Goal: Task Accomplishment & Management: Complete application form

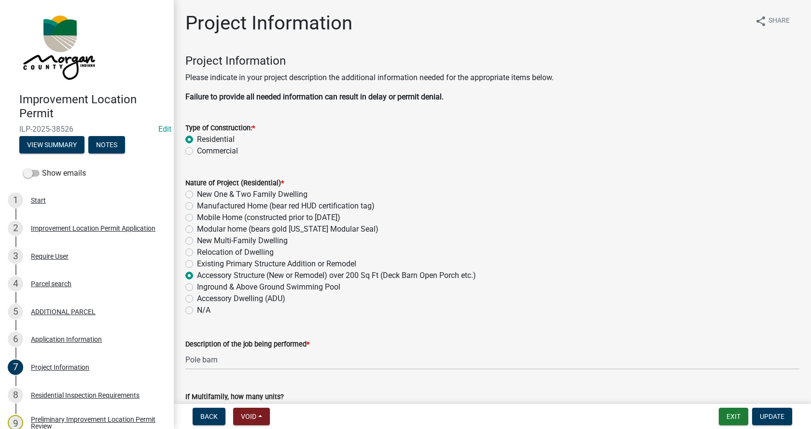
scroll to position [187, 0]
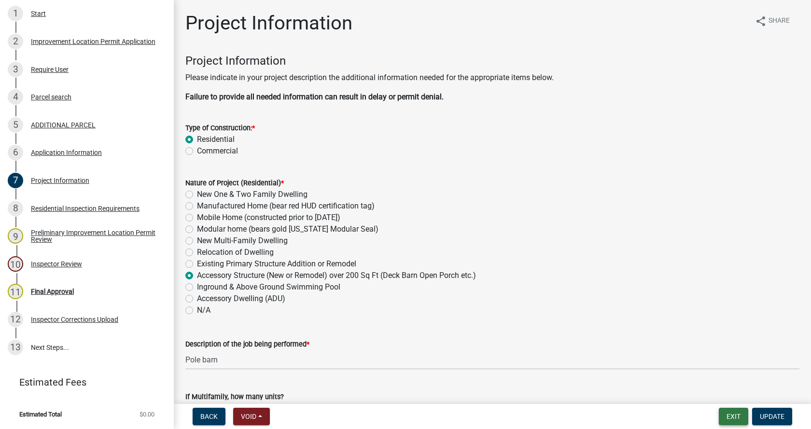
click at [733, 415] on button "Exit" at bounding box center [732, 416] width 29 height 17
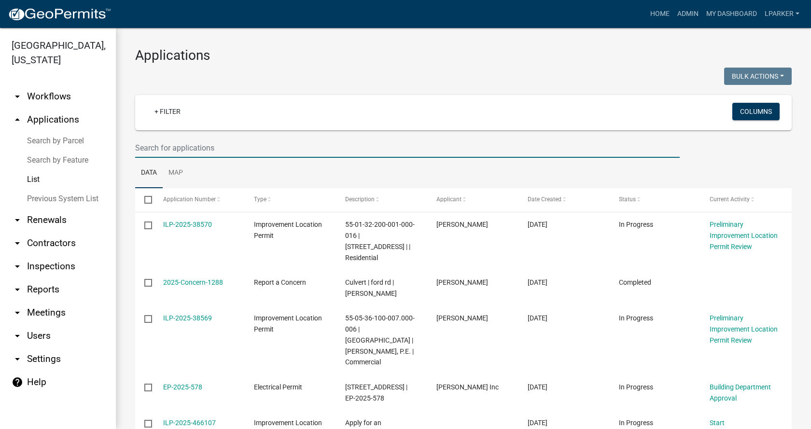
click at [176, 147] on input "text" at bounding box center [407, 148] width 544 height 20
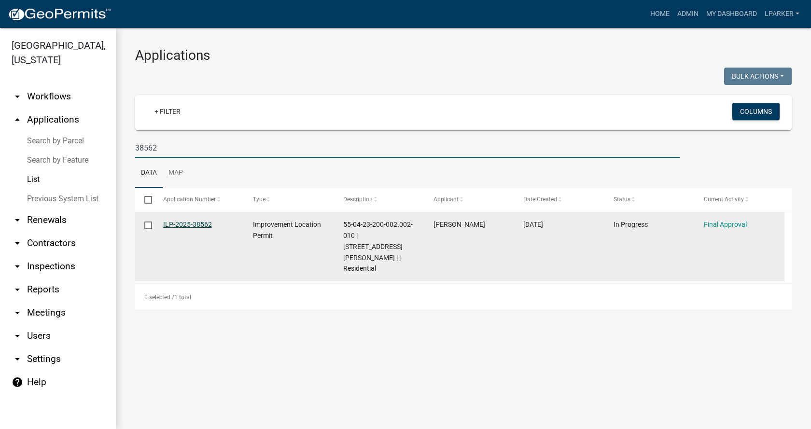
type input "38562"
click at [180, 223] on link "ILP-2025-38562" at bounding box center [187, 224] width 49 height 8
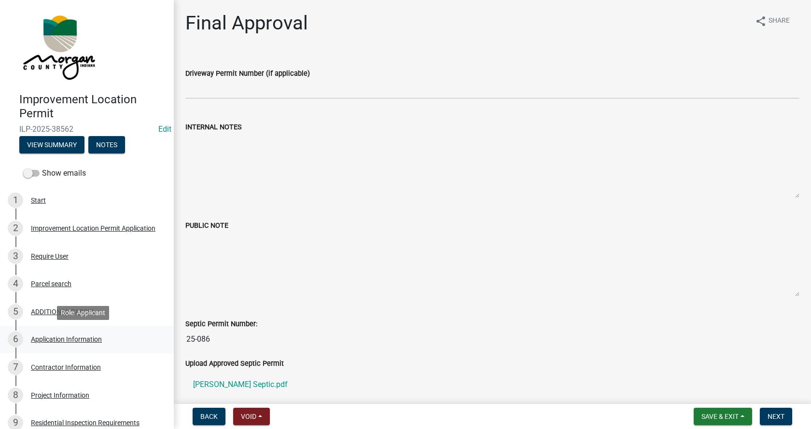
click at [37, 338] on div "Application Information" at bounding box center [66, 339] width 71 height 7
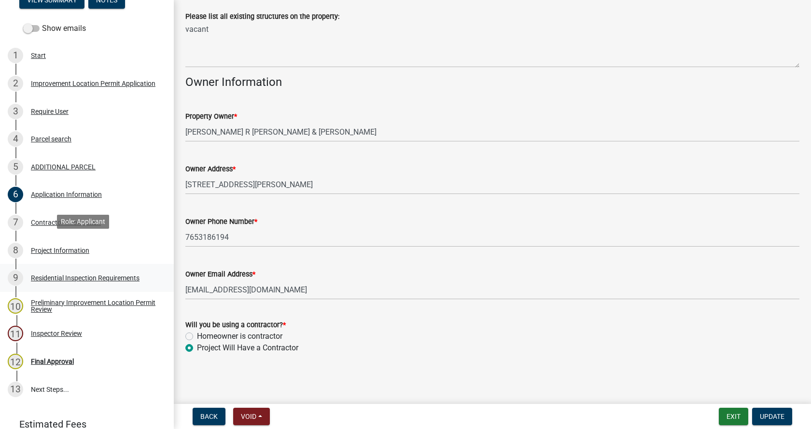
scroll to position [187, 0]
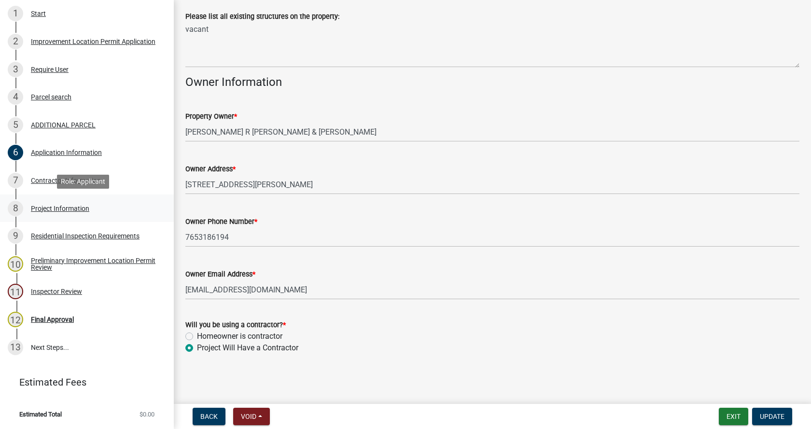
click at [36, 205] on div "Project Information" at bounding box center [60, 208] width 58 height 7
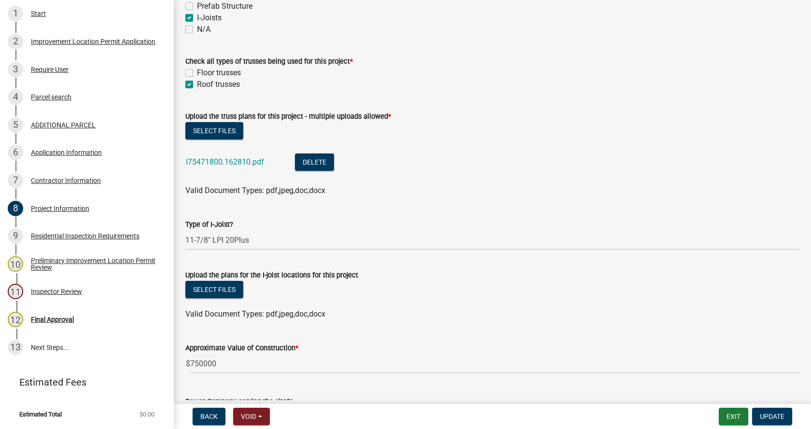
scroll to position [1158, 0]
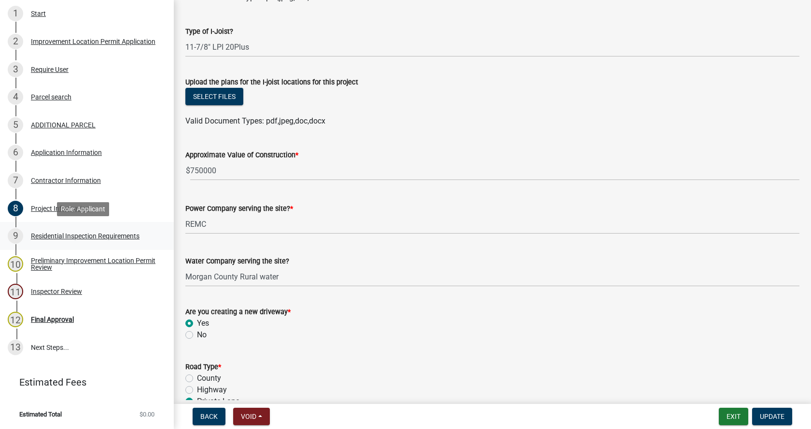
click at [41, 234] on div "Residential Inspection Requirements" at bounding box center [85, 236] width 109 height 7
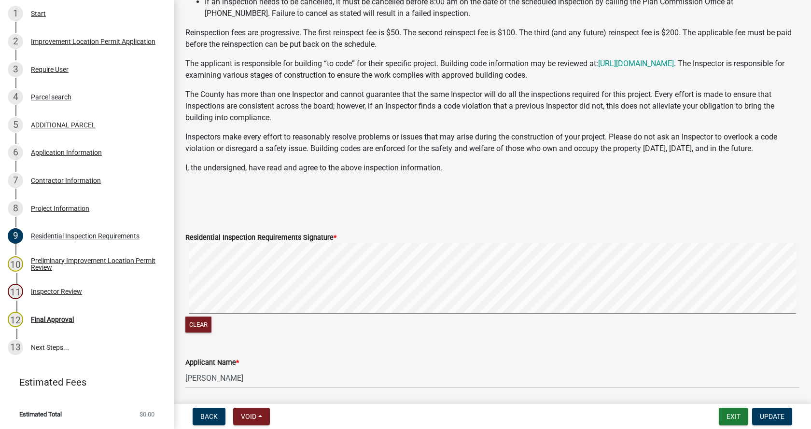
scroll to position [215, 0]
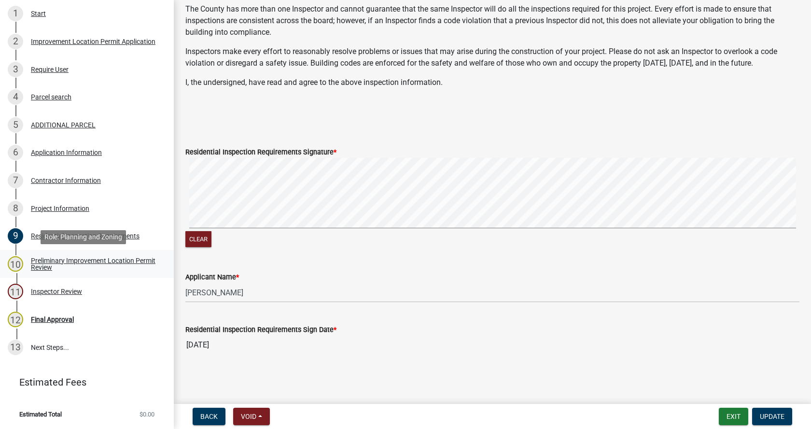
click at [36, 259] on div "Preliminary Improvement Location Permit Review" at bounding box center [94, 264] width 127 height 14
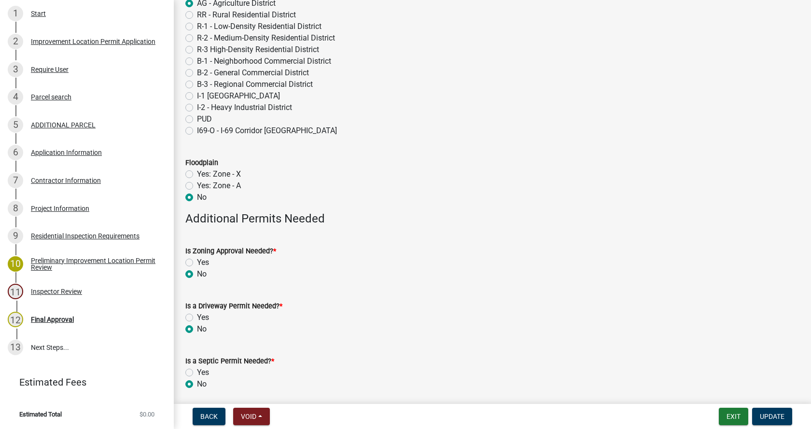
scroll to position [241, 0]
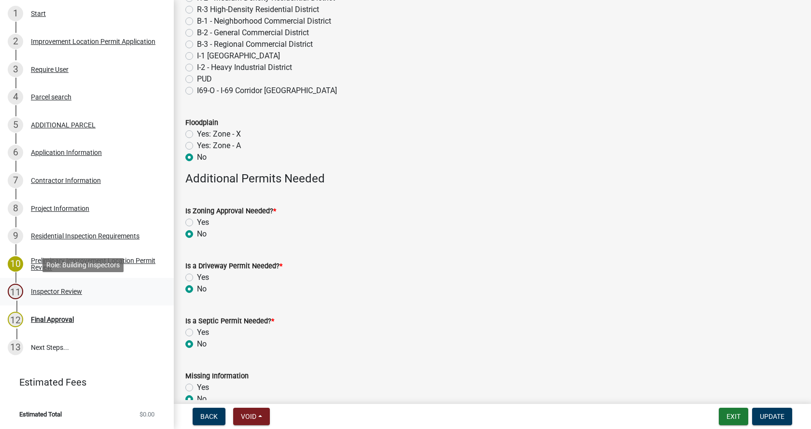
click at [36, 288] on div "Inspector Review" at bounding box center [56, 291] width 51 height 7
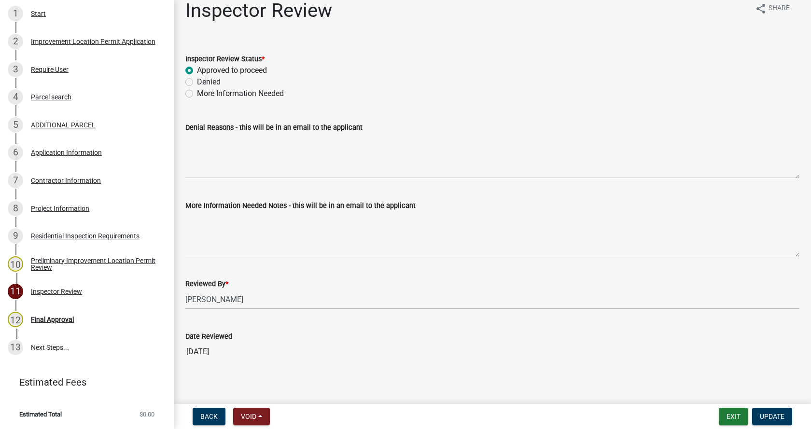
scroll to position [19, 0]
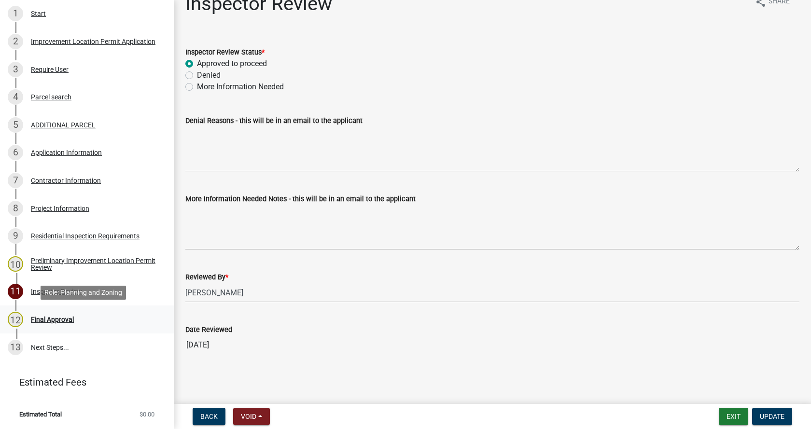
click at [33, 316] on div "Final Approval" at bounding box center [52, 319] width 43 height 7
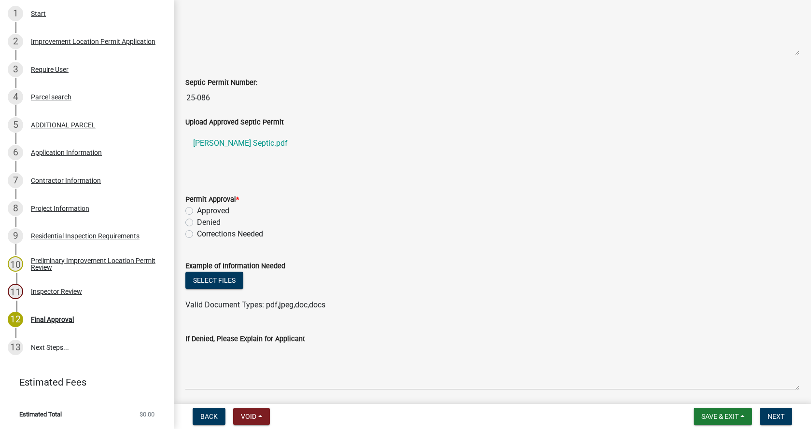
scroll to position [338, 0]
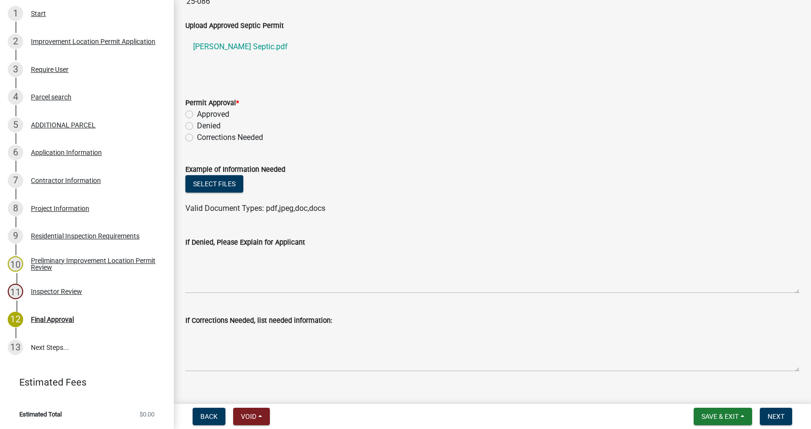
click at [197, 113] on label "Approved" at bounding box center [213, 115] width 32 height 12
click at [197, 113] on input "Approved" at bounding box center [200, 112] width 6 height 6
radio input "true"
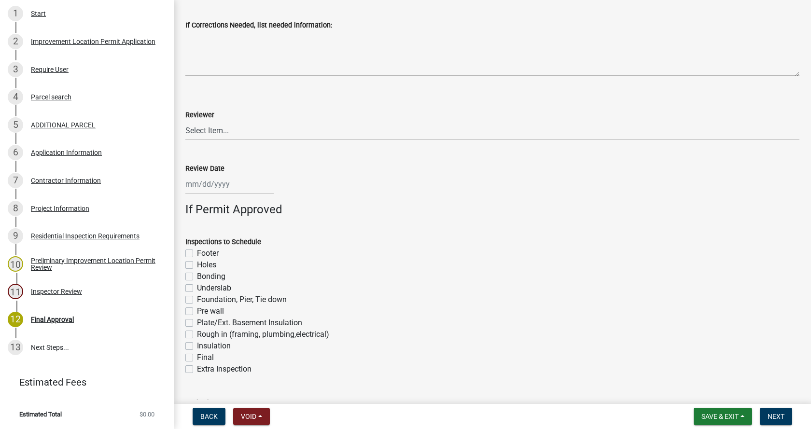
scroll to position [633, 0]
click at [211, 130] on select "Select Item... [PERSON_NAME] [PERSON_NAME] [PERSON_NAME]" at bounding box center [492, 131] width 614 height 20
click at [185, 121] on select "Select Item... [PERSON_NAME] [PERSON_NAME] [PERSON_NAME]" at bounding box center [492, 131] width 614 height 20
select select "4bf9213e-c266-4258-8e9b-d5f6a07002fa"
click at [222, 186] on div at bounding box center [229, 184] width 88 height 20
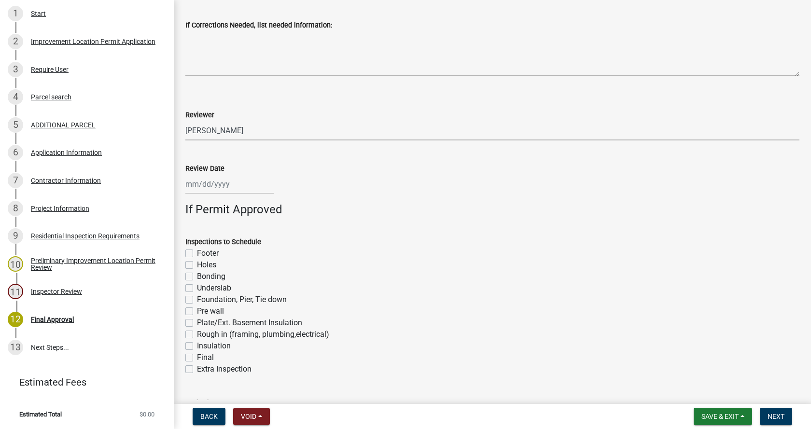
select select "8"
select select "2025"
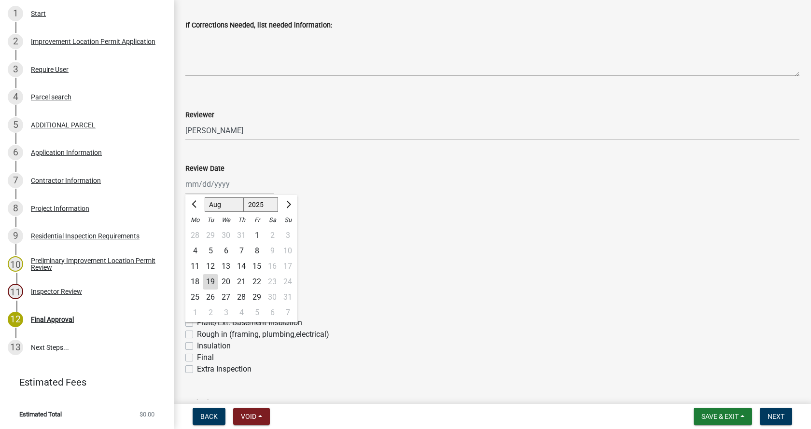
click at [211, 280] on div "19" at bounding box center [210, 281] width 15 height 15
type input "[DATE]"
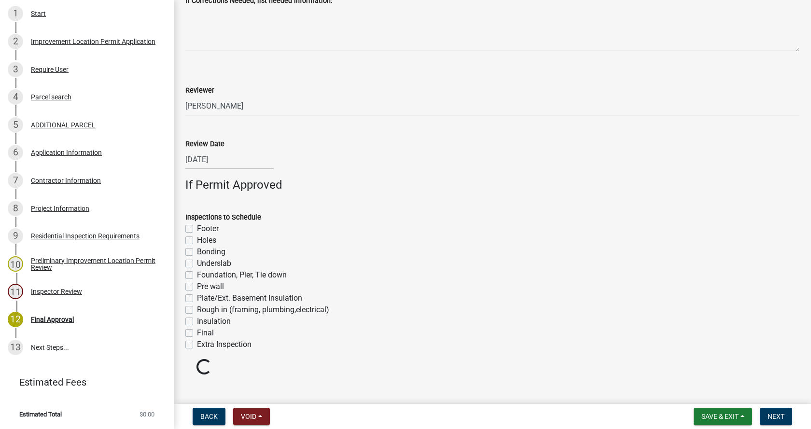
scroll to position [671, 0]
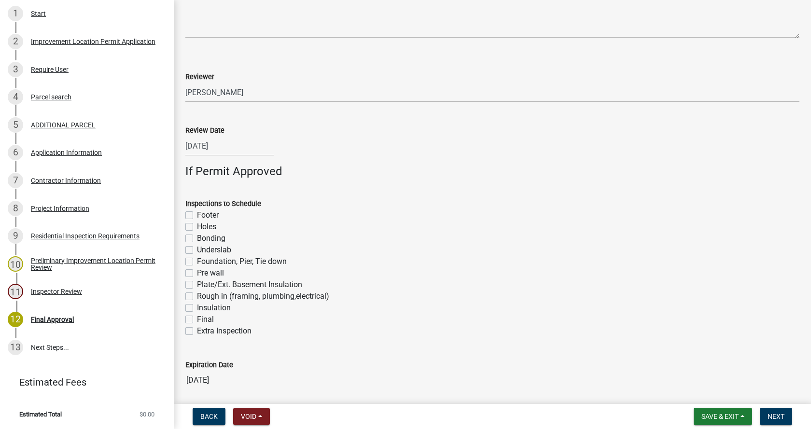
click at [197, 216] on label "Footer" at bounding box center [208, 215] width 22 height 12
click at [197, 216] on input "Footer" at bounding box center [200, 212] width 6 height 6
checkbox input "true"
checkbox input "false"
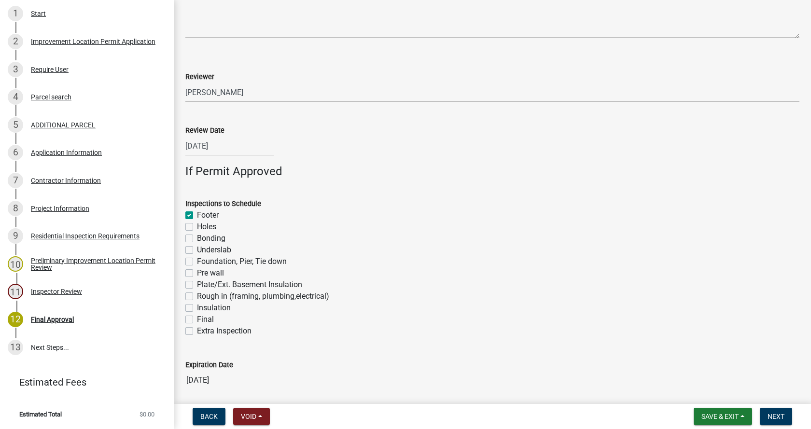
checkbox input "false"
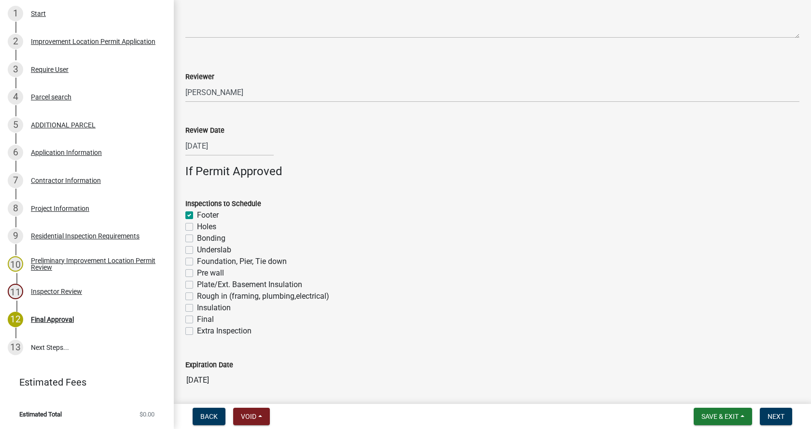
checkbox input "false"
click at [197, 262] on label "Foundation, Pier, Tie down" at bounding box center [242, 262] width 90 height 12
click at [197, 262] on input "Foundation, Pier, Tie down" at bounding box center [200, 259] width 6 height 6
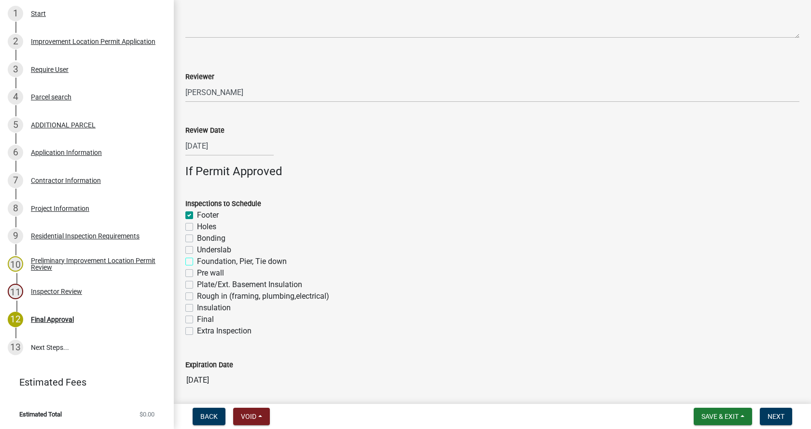
checkbox input "true"
checkbox input "false"
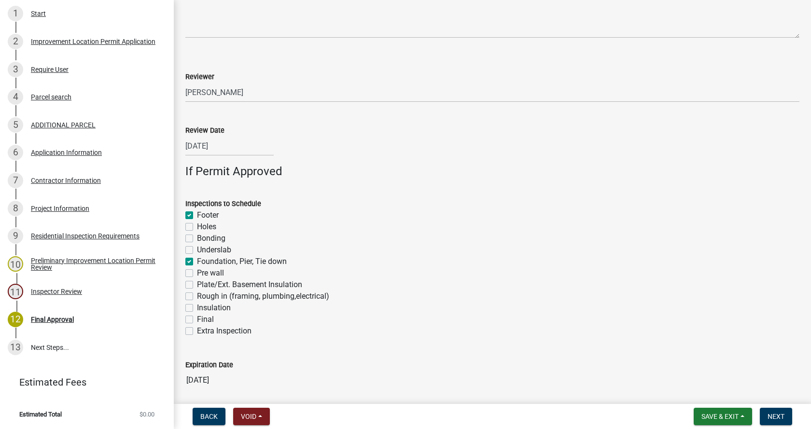
checkbox input "true"
checkbox input "false"
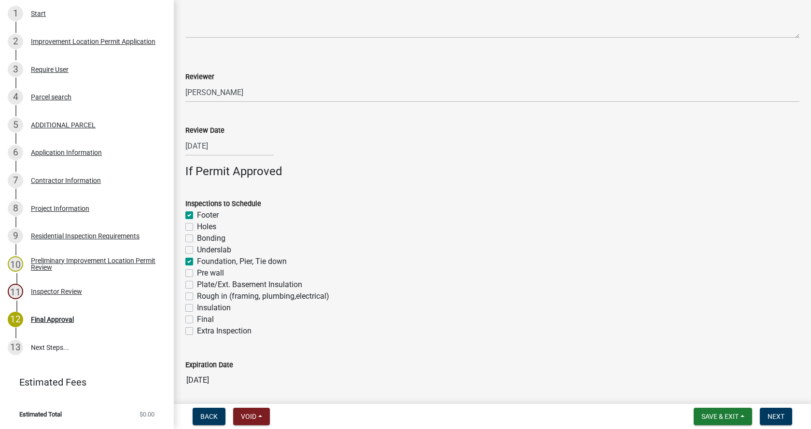
checkbox input "false"
click at [197, 295] on label "Rough in (framing, plumbing,electrical)" at bounding box center [263, 296] width 132 height 12
click at [197, 295] on input "Rough in (framing, plumbing,electrical)" at bounding box center [200, 293] width 6 height 6
checkbox input "true"
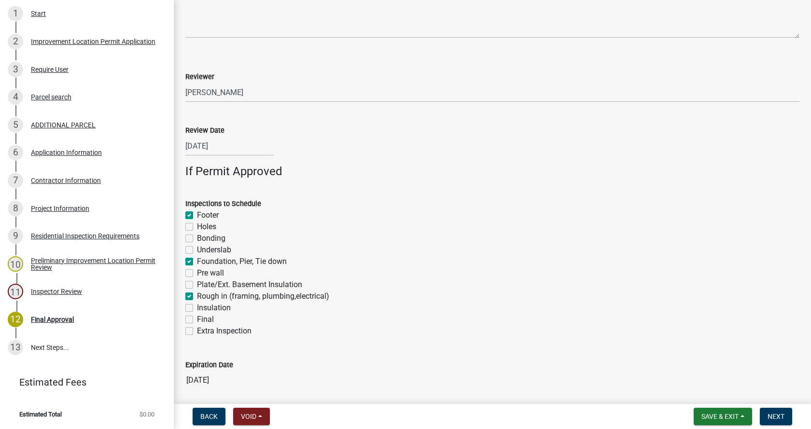
checkbox input "true"
checkbox input "false"
checkbox input "true"
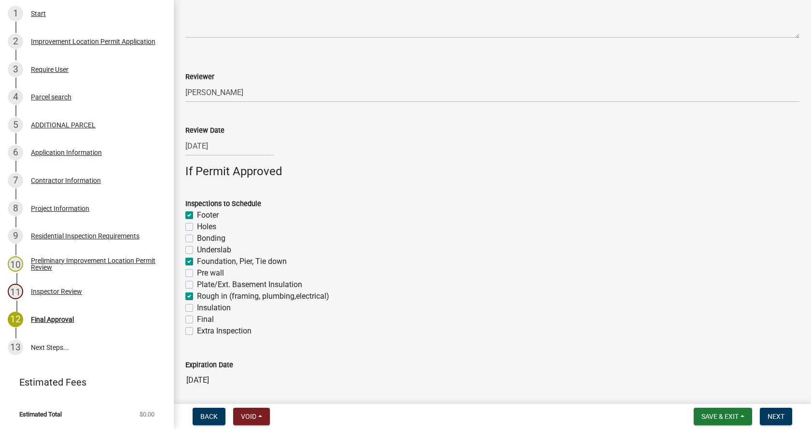
checkbox input "false"
checkbox input "true"
checkbox input "false"
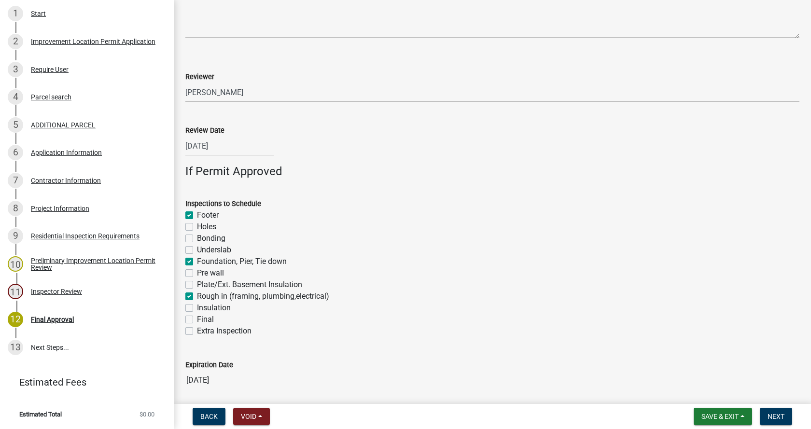
checkbox input "false"
click at [197, 309] on label "Insulation" at bounding box center [214, 308] width 34 height 12
click at [197, 308] on input "Insulation" at bounding box center [200, 305] width 6 height 6
checkbox input "true"
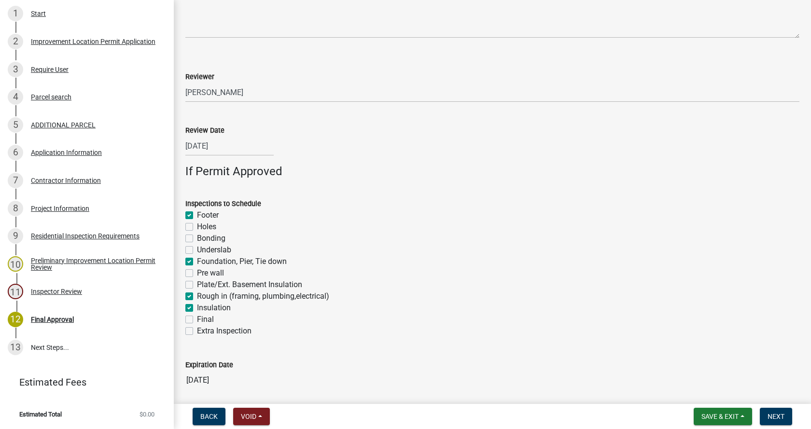
checkbox input "false"
checkbox input "true"
checkbox input "false"
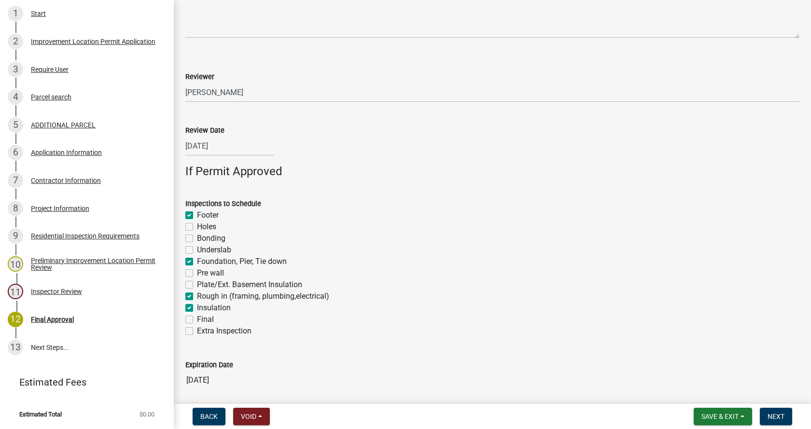
checkbox input "false"
checkbox input "true"
checkbox input "false"
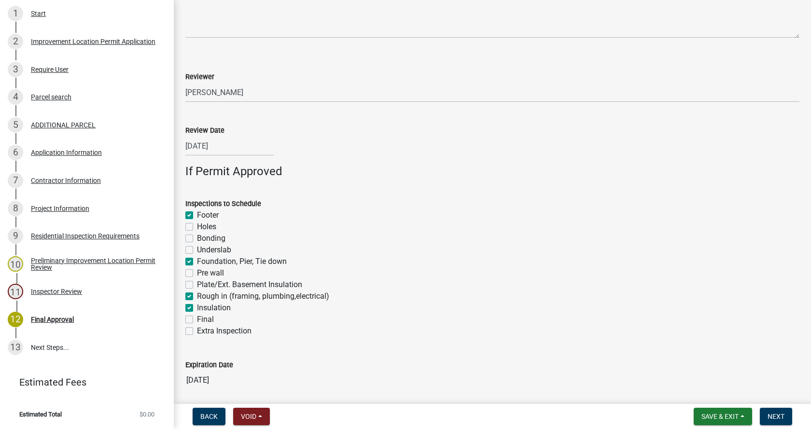
click at [197, 319] on label "Final" at bounding box center [205, 320] width 17 height 12
click at [197, 319] on input "Final" at bounding box center [200, 317] width 6 height 6
checkbox input "true"
checkbox input "false"
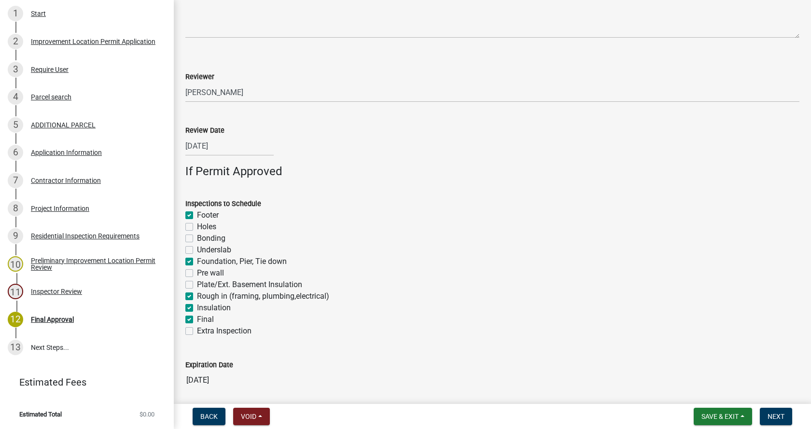
checkbox input "false"
checkbox input "true"
checkbox input "false"
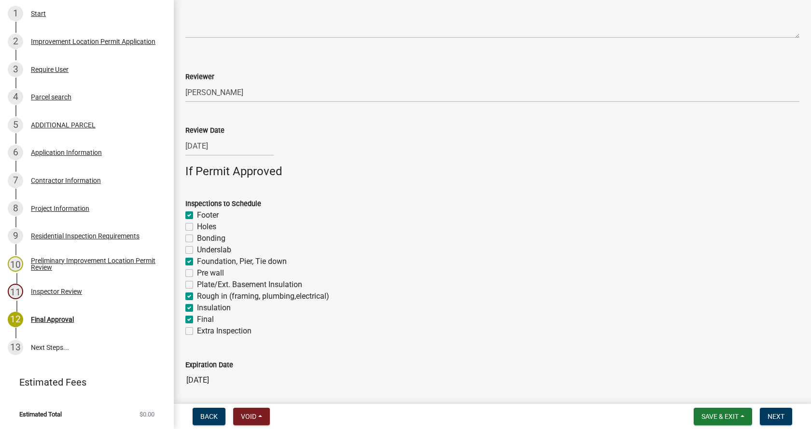
checkbox input "true"
checkbox input "false"
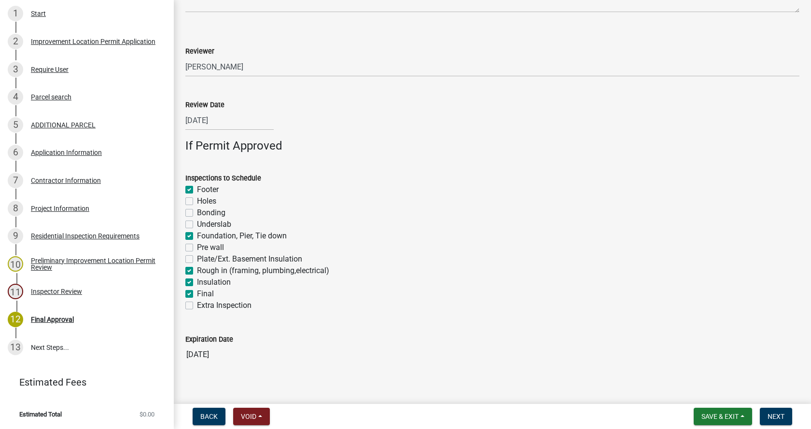
scroll to position [707, 0]
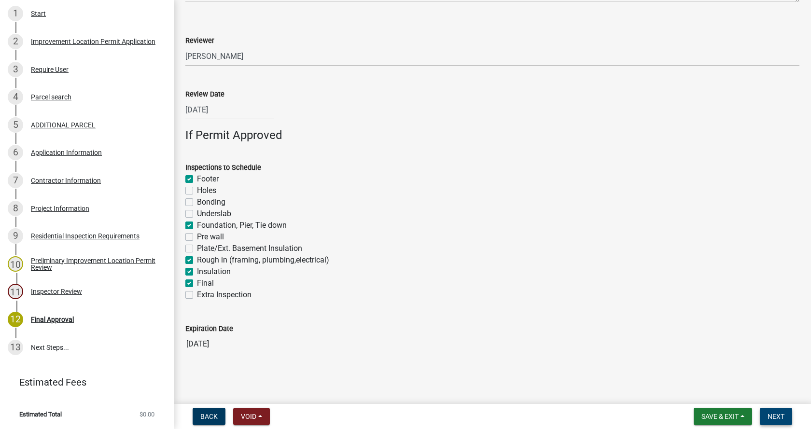
click at [777, 413] on span "Next" at bounding box center [775, 417] width 17 height 8
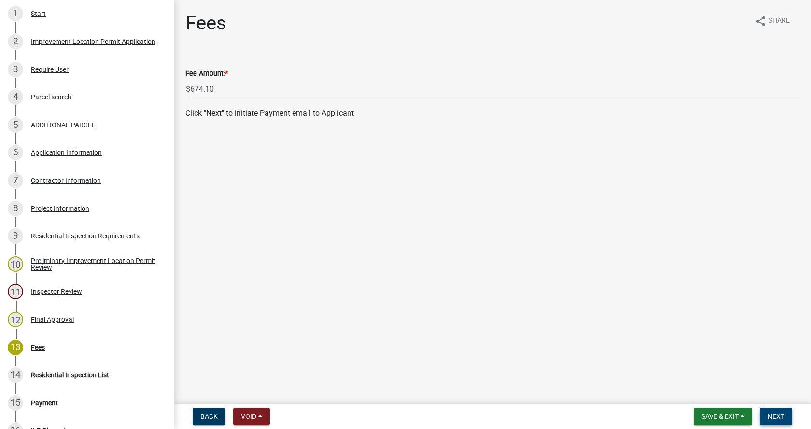
scroll to position [381, 0]
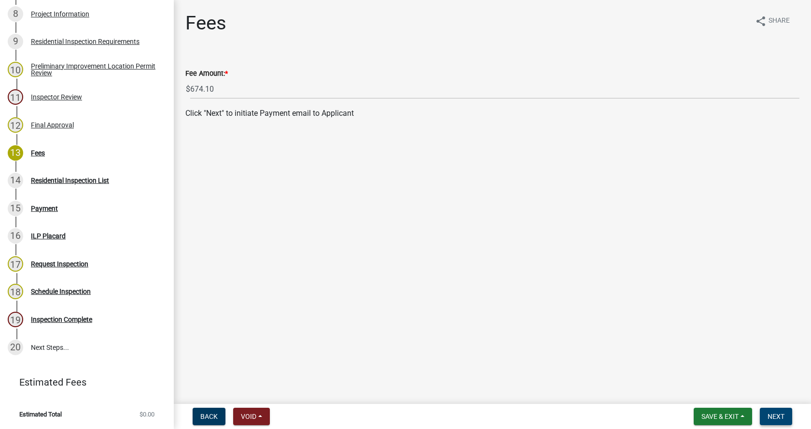
click at [777, 413] on span "Next" at bounding box center [775, 417] width 17 height 8
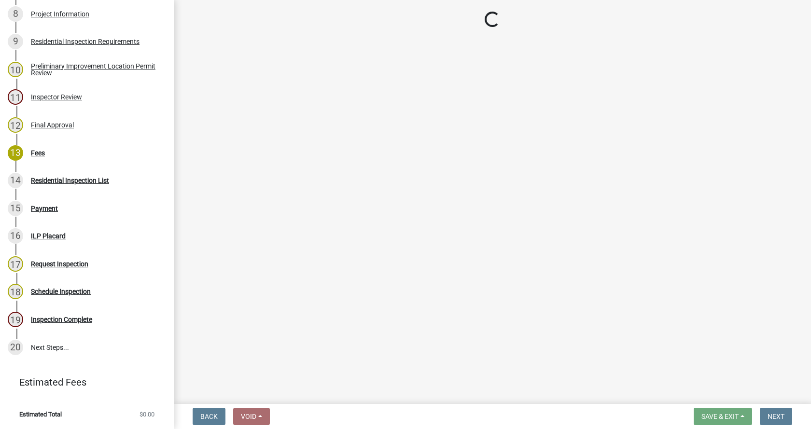
select select "3: 3"
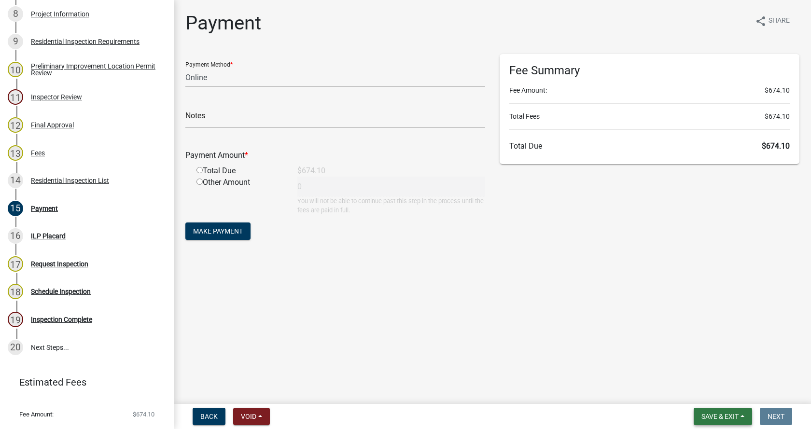
click at [740, 413] on button "Save & Exit" at bounding box center [722, 416] width 58 height 17
click at [704, 391] on button "Save & Exit" at bounding box center [713, 391] width 77 height 23
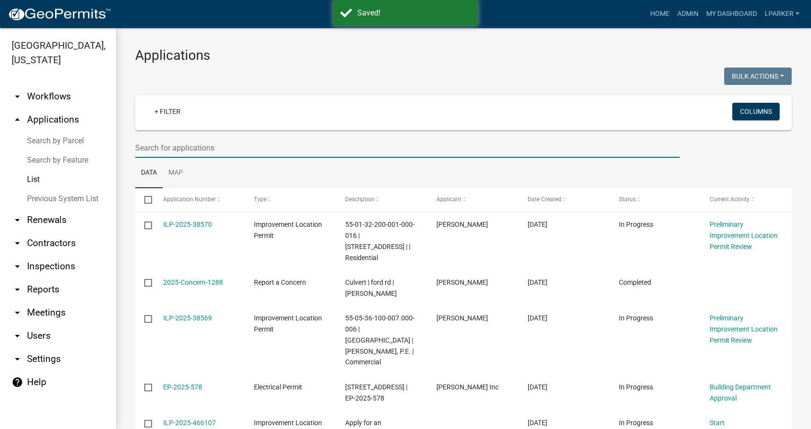
click at [158, 149] on input "text" at bounding box center [407, 148] width 544 height 20
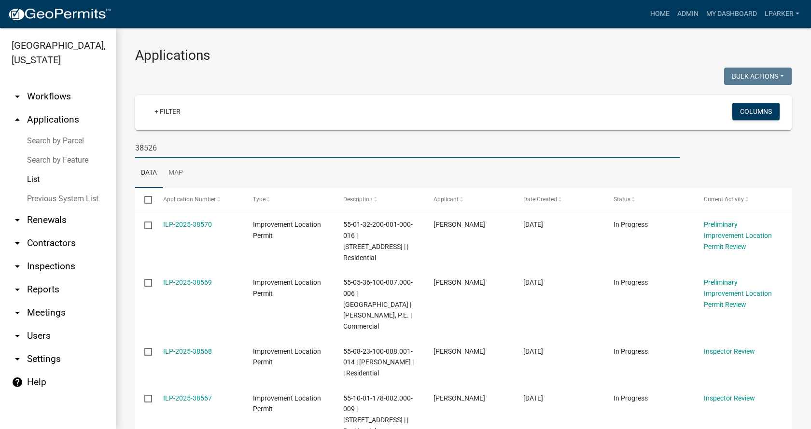
type input "38526"
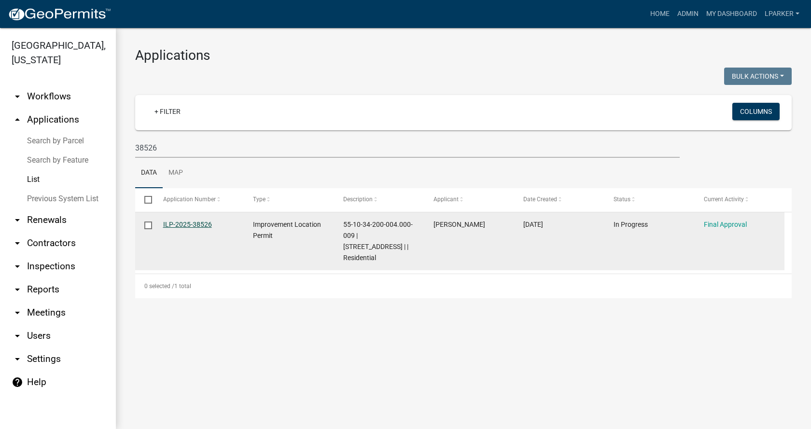
click at [181, 220] on link "ILP-2025-38526" at bounding box center [187, 224] width 49 height 8
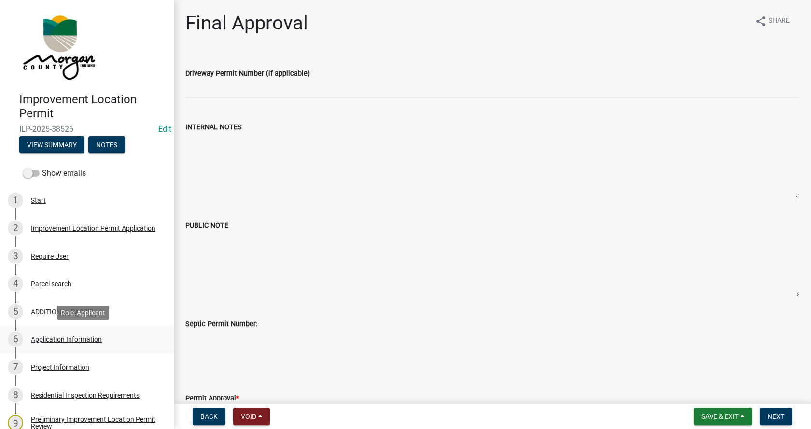
click at [37, 336] on div "Application Information" at bounding box center [66, 339] width 71 height 7
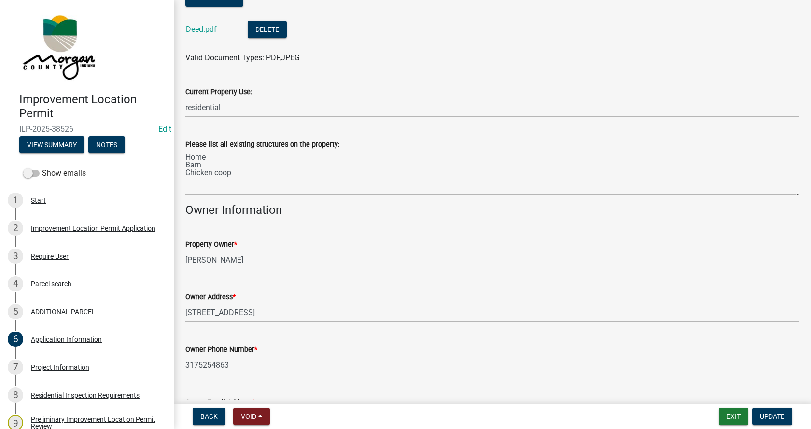
scroll to position [430, 0]
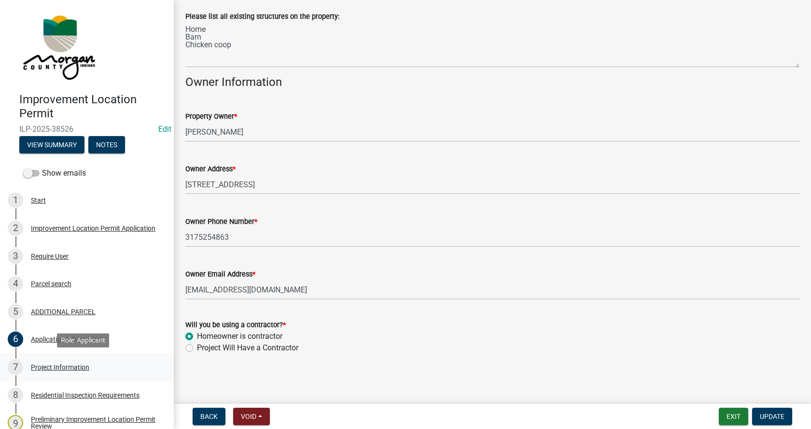
click at [37, 365] on div "Project Information" at bounding box center [60, 367] width 58 height 7
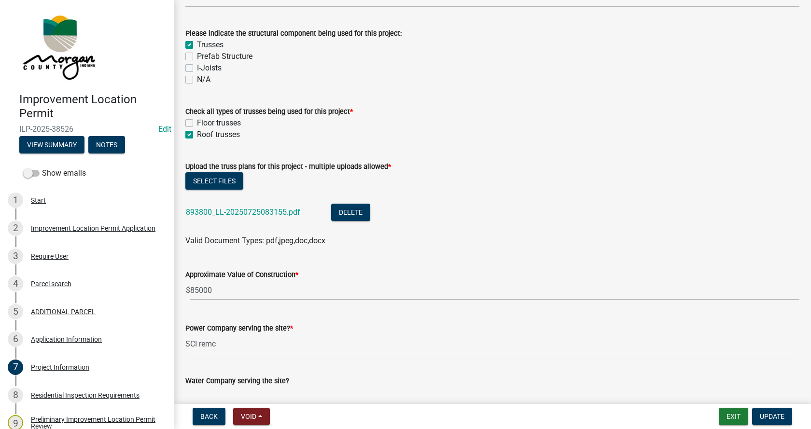
scroll to position [917, 0]
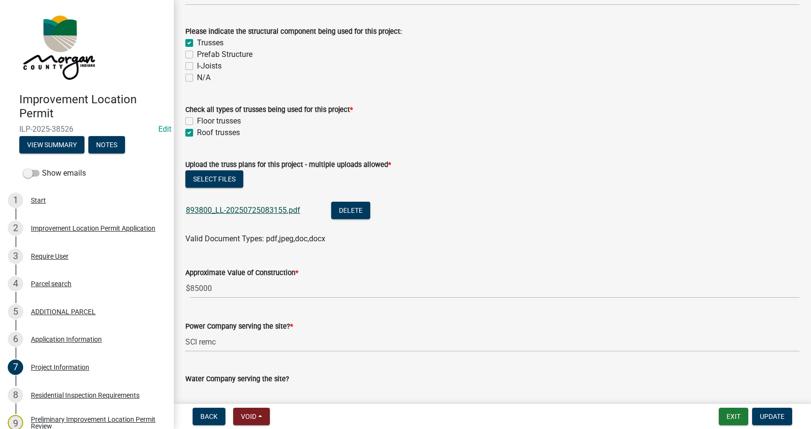
click at [245, 209] on link "893800_LL-20250725083155.pdf" at bounding box center [243, 210] width 114 height 9
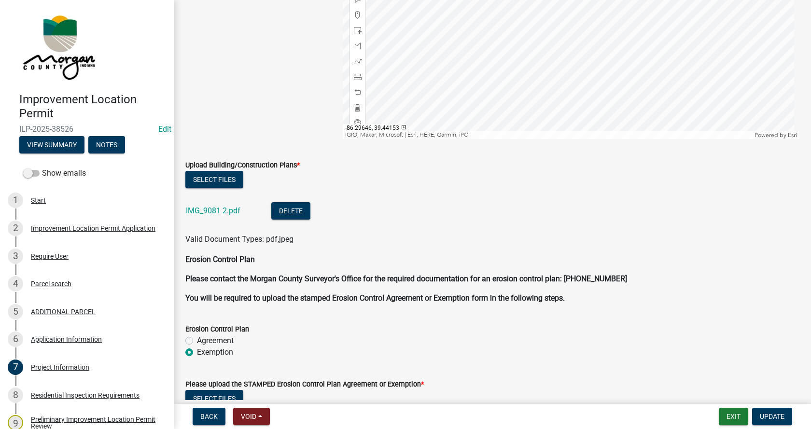
scroll to position [2026, 0]
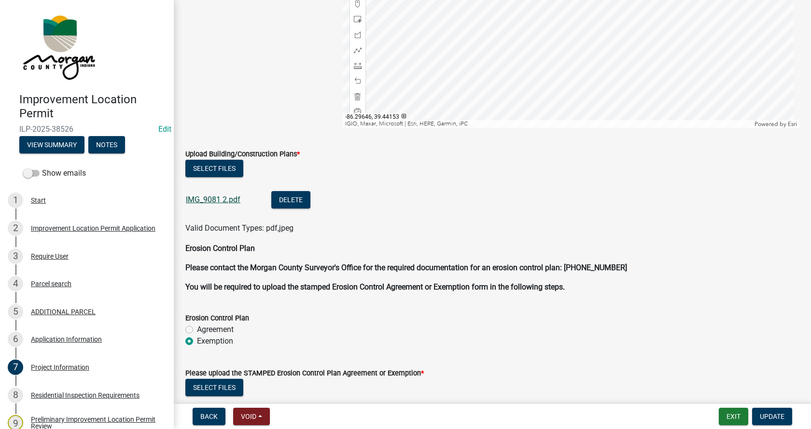
click at [207, 196] on link "IMG_9081 2.pdf" at bounding box center [213, 199] width 55 height 9
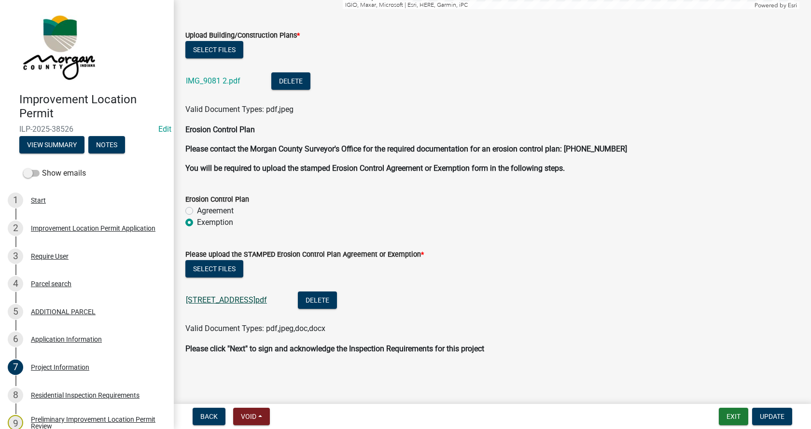
click at [222, 298] on link "[STREET_ADDRESS]pdf" at bounding box center [226, 299] width 81 height 9
click at [226, 299] on link "[STREET_ADDRESS]pdf" at bounding box center [226, 299] width 81 height 9
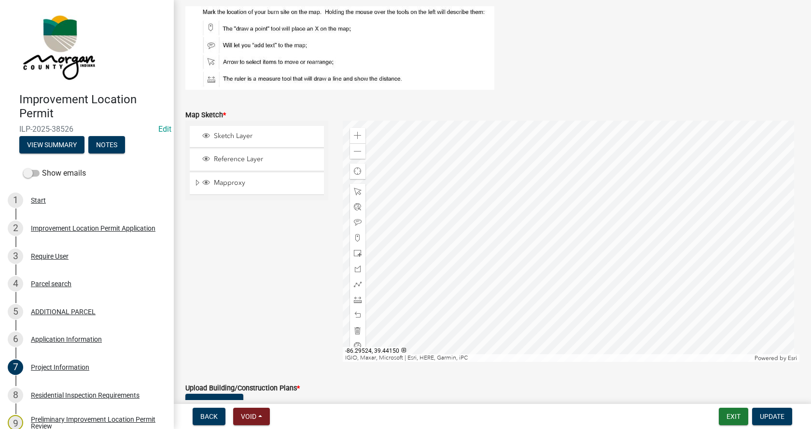
scroll to position [1807, 0]
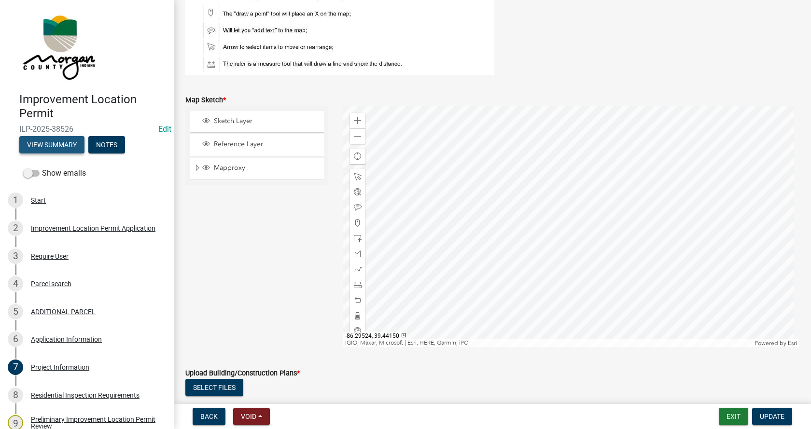
click at [53, 142] on button "View Summary" at bounding box center [51, 144] width 65 height 17
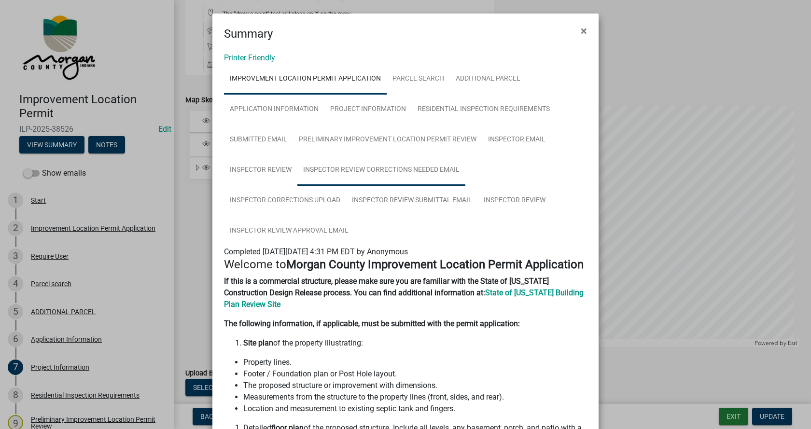
click at [384, 168] on link "Inspector Review Corrections Needed Email" at bounding box center [381, 170] width 168 height 31
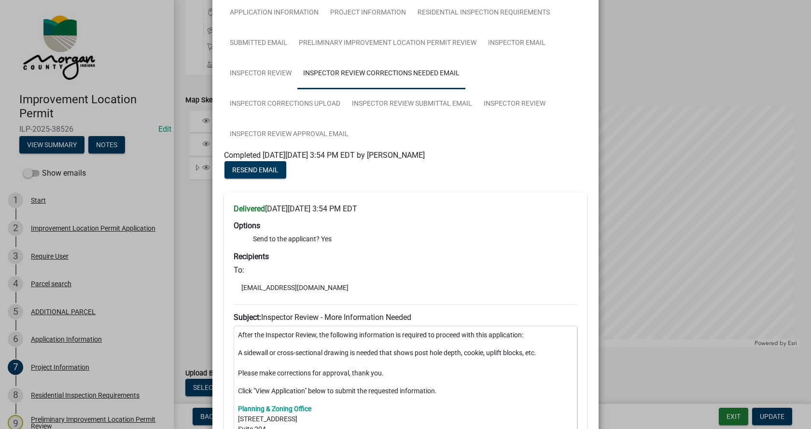
scroll to position [48, 0]
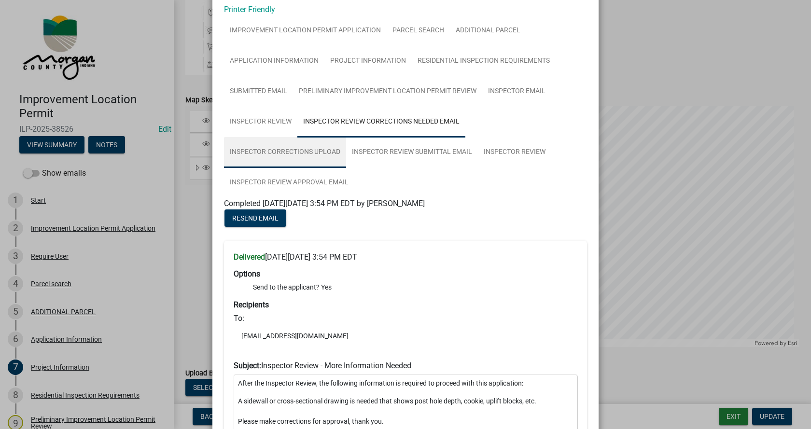
click at [346, 137] on link "Inspector Corrections Upload" at bounding box center [285, 152] width 122 height 31
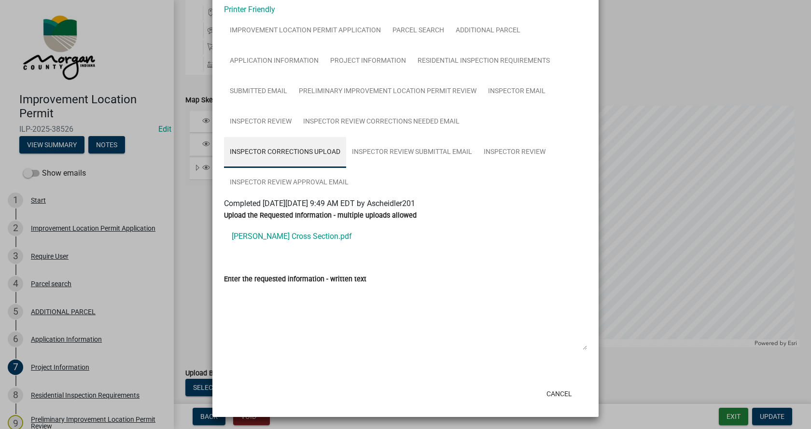
scroll to position [19, 0]
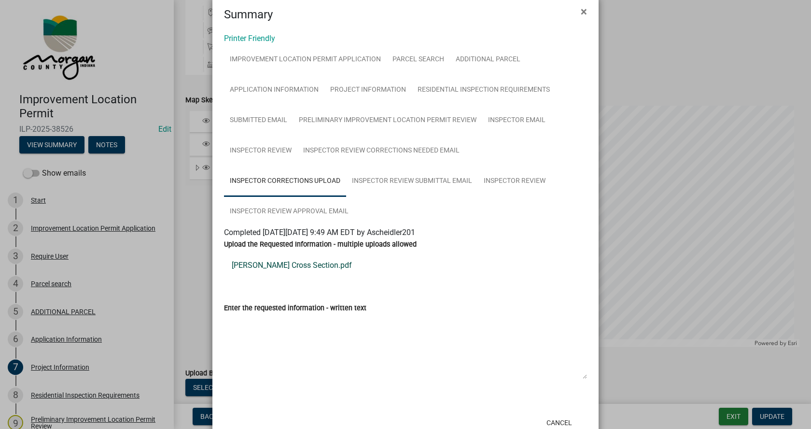
click at [259, 254] on link "[PERSON_NAME] Cross Section.pdf" at bounding box center [405, 265] width 363 height 23
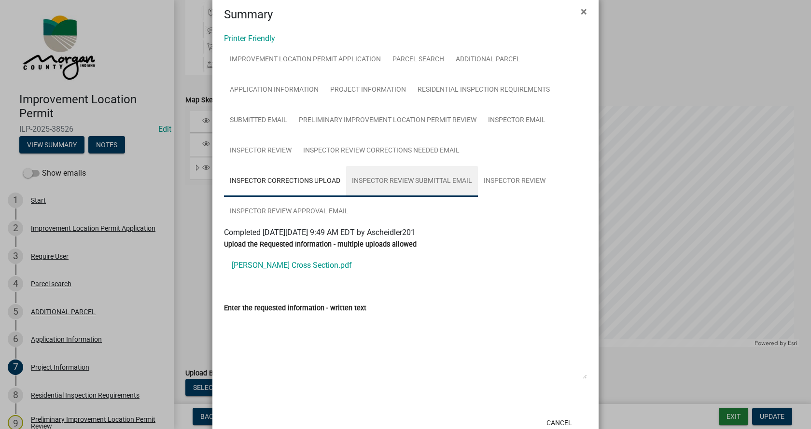
click at [346, 180] on link "Inspector Review Submittal Email" at bounding box center [412, 181] width 132 height 31
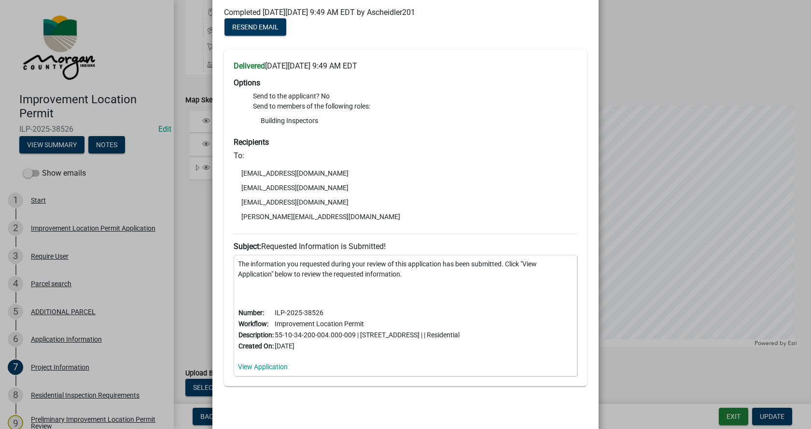
scroll to position [250, 0]
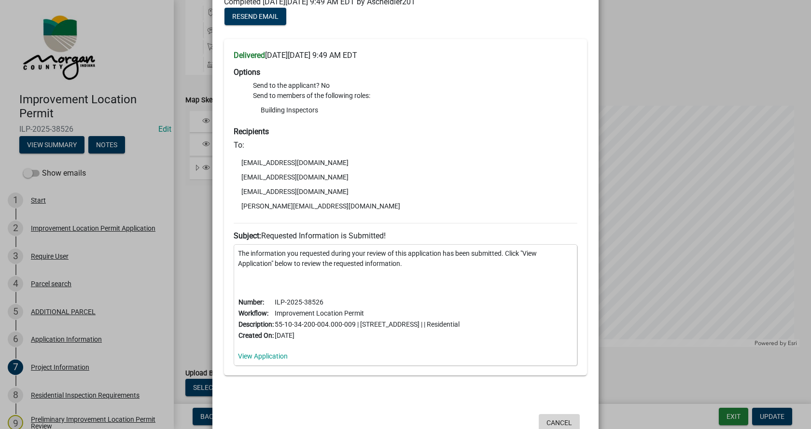
click at [552, 414] on button "Cancel" at bounding box center [558, 422] width 41 height 17
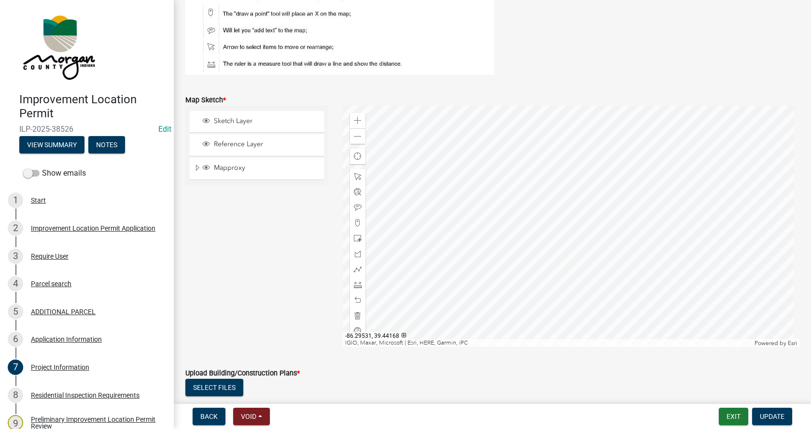
click at [543, 259] on div at bounding box center [571, 226] width 457 height 241
click at [355, 283] on span at bounding box center [358, 285] width 8 height 8
click at [594, 248] on div at bounding box center [571, 226] width 457 height 241
click at [586, 181] on div at bounding box center [571, 226] width 457 height 241
click at [576, 161] on div at bounding box center [571, 226] width 457 height 241
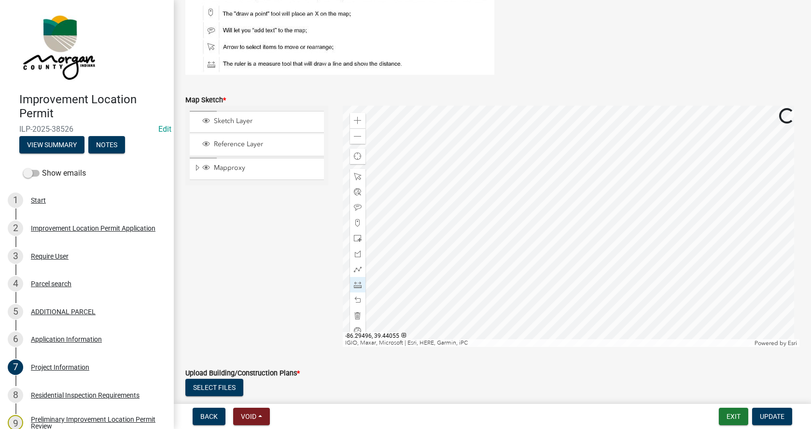
click at [571, 146] on div at bounding box center [571, 226] width 457 height 241
click at [578, 258] on div at bounding box center [571, 226] width 457 height 241
click at [354, 173] on span at bounding box center [358, 177] width 8 height 8
click at [462, 267] on div at bounding box center [571, 226] width 457 height 241
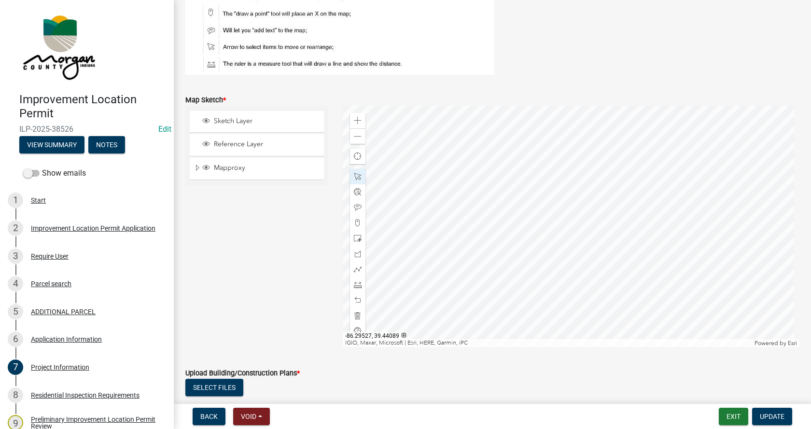
click at [512, 294] on div at bounding box center [571, 226] width 457 height 241
click at [520, 291] on div at bounding box center [571, 226] width 457 height 241
click at [354, 285] on span at bounding box center [358, 285] width 8 height 8
click at [573, 152] on div at bounding box center [571, 226] width 457 height 241
click at [603, 151] on div at bounding box center [571, 226] width 457 height 241
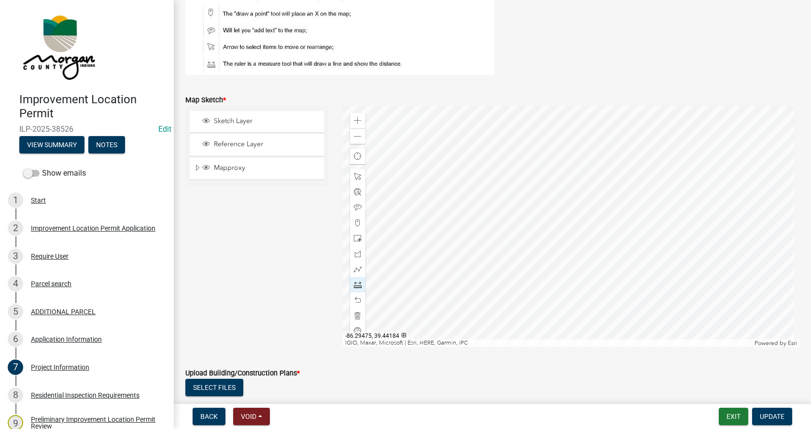
click at [603, 151] on div at bounding box center [571, 226] width 457 height 241
click at [501, 276] on div at bounding box center [571, 226] width 457 height 241
click at [771, 412] on button "Update" at bounding box center [772, 416] width 40 height 17
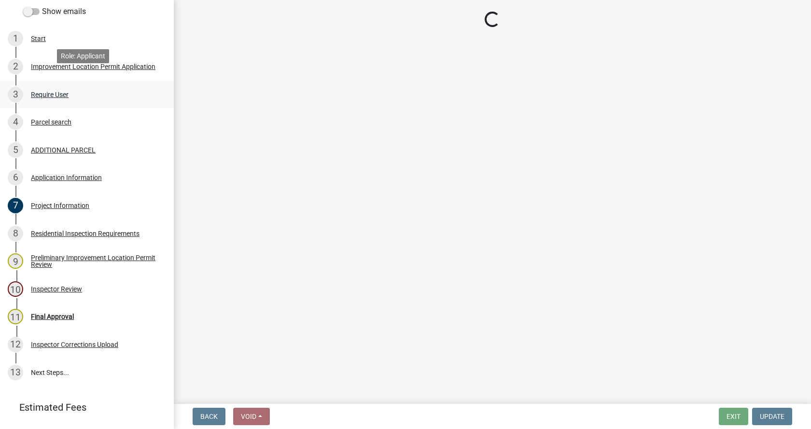
scroll to position [187, 0]
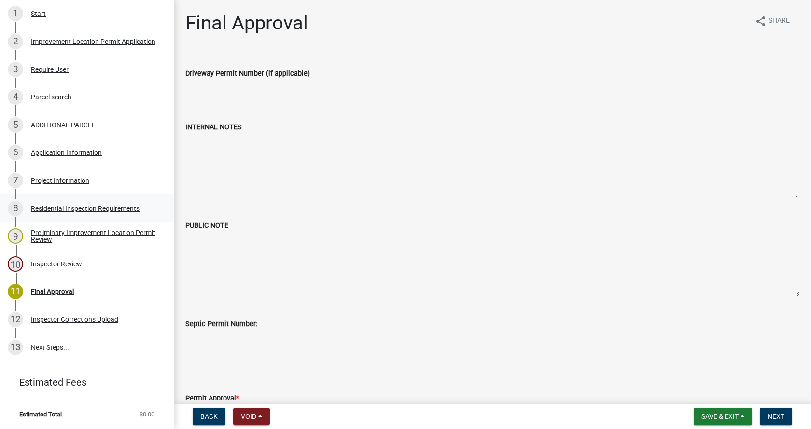
click at [47, 207] on div "Residential Inspection Requirements" at bounding box center [85, 208] width 109 height 7
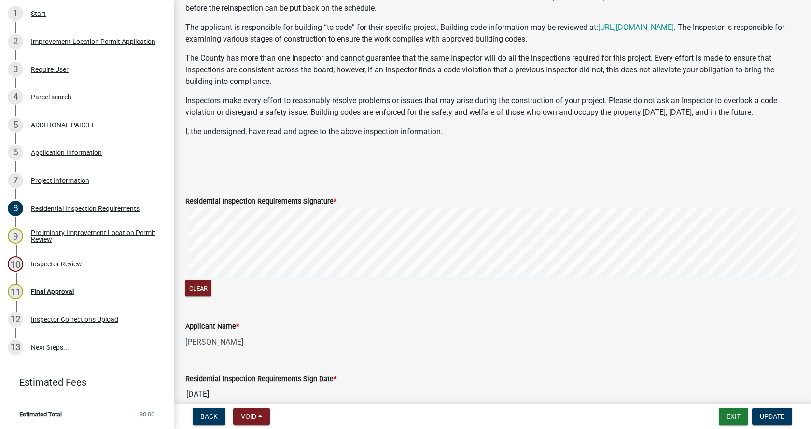
scroll to position [215, 0]
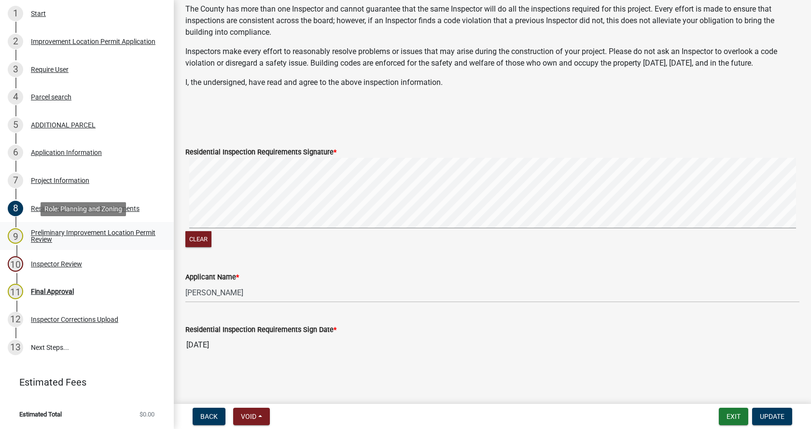
click at [41, 234] on div "Preliminary Improvement Location Permit Review" at bounding box center [94, 236] width 127 height 14
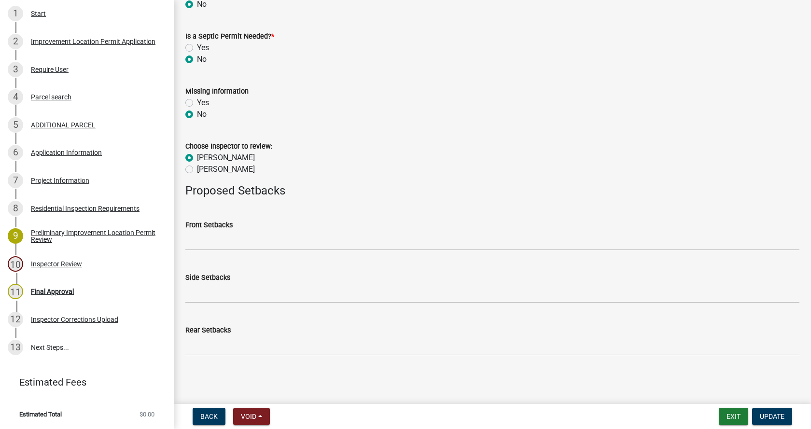
scroll to position [432, 0]
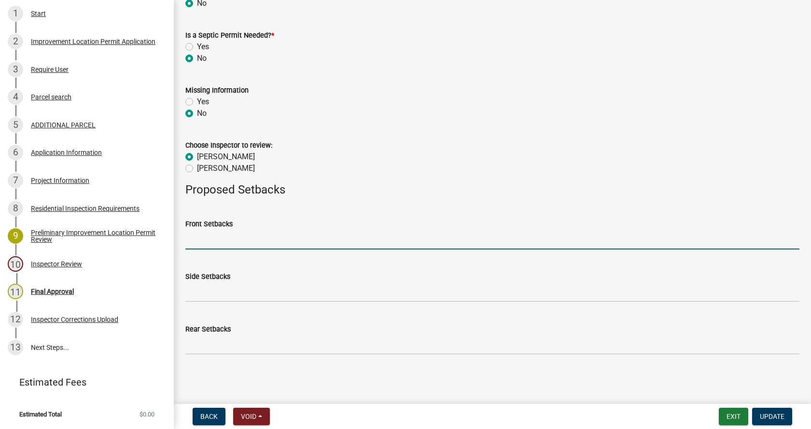
click at [212, 242] on input "Front Setbacks" at bounding box center [492, 240] width 614 height 20
type input "111"
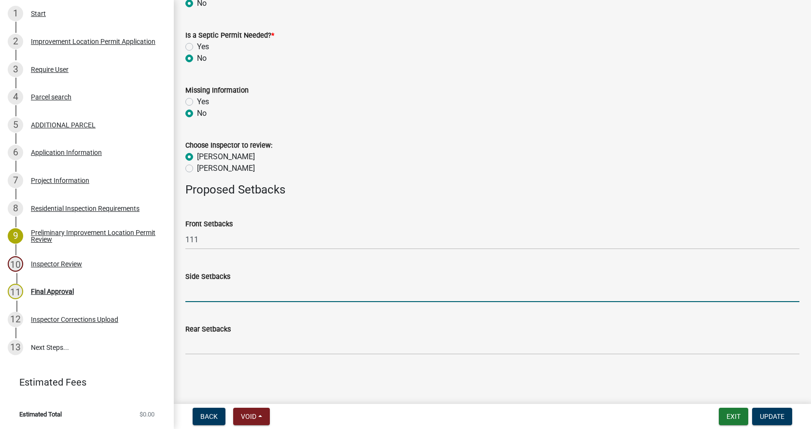
click at [223, 290] on input "Side Setbacks" at bounding box center [492, 292] width 614 height 20
type input "50/207"
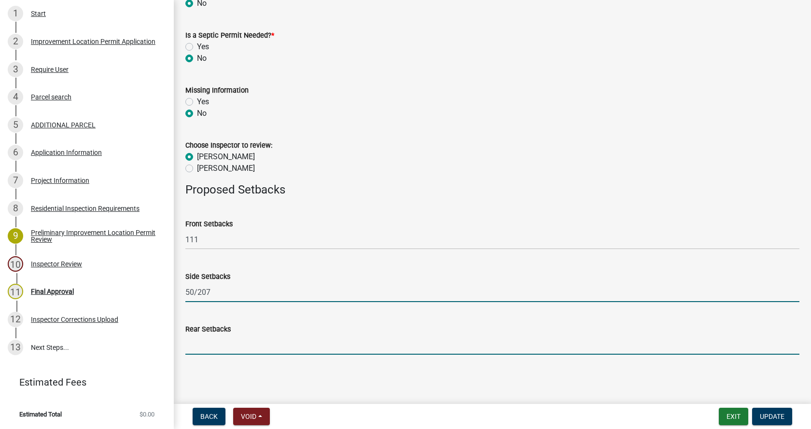
click at [199, 351] on input "Rear Setbacks" at bounding box center [492, 345] width 614 height 20
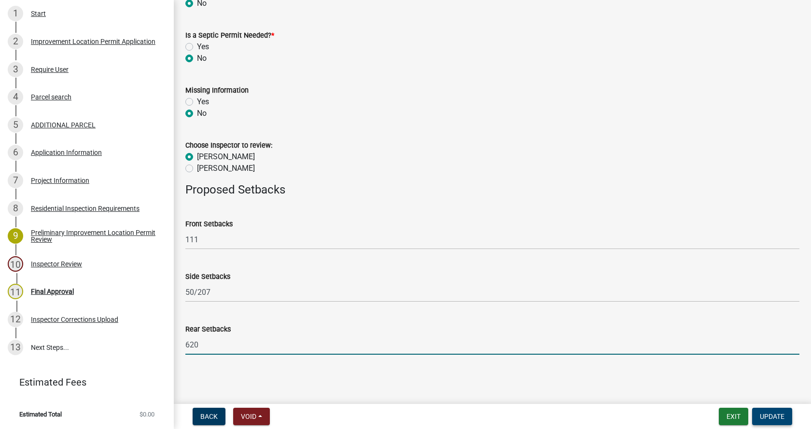
type input "620"
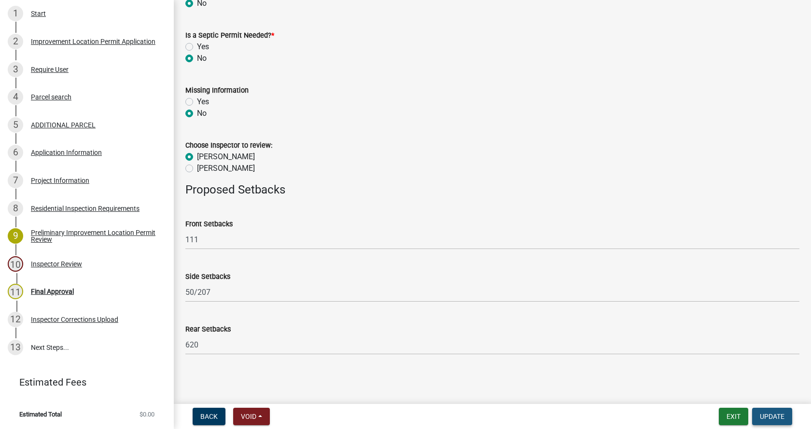
click at [776, 415] on span "Update" at bounding box center [771, 417] width 25 height 8
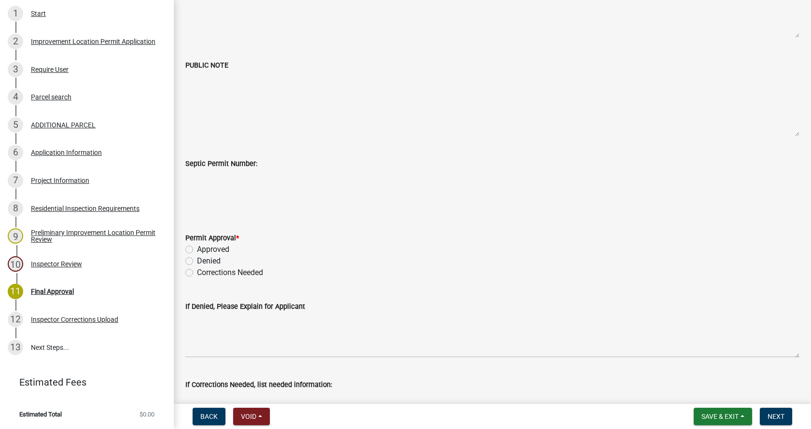
scroll to position [193, 0]
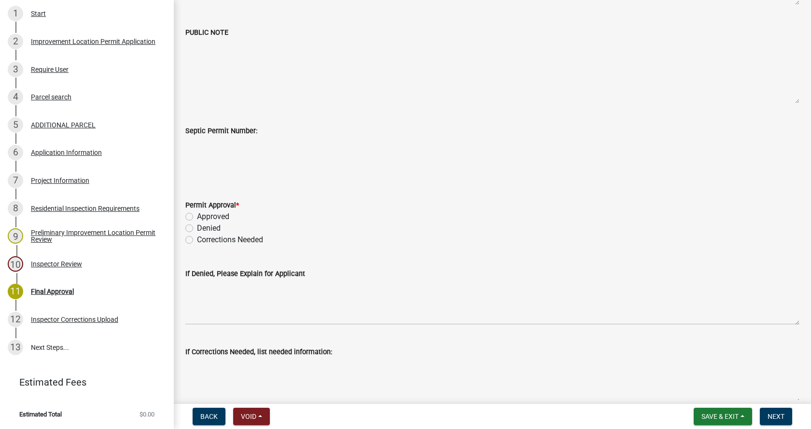
click at [197, 217] on label "Approved" at bounding box center [213, 217] width 32 height 12
click at [197, 217] on input "Approved" at bounding box center [200, 214] width 6 height 6
radio input "true"
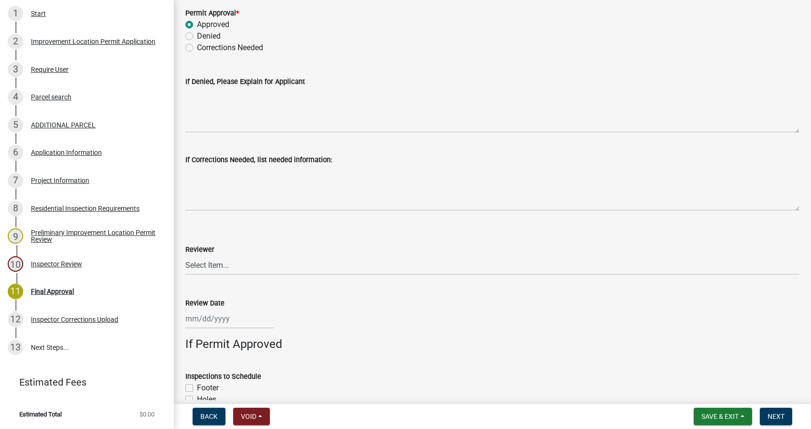
scroll to position [434, 0]
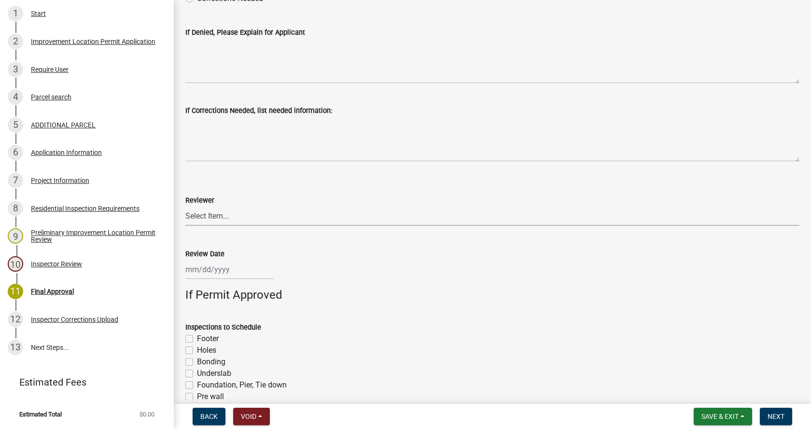
click at [210, 216] on select "Select Item... [PERSON_NAME] [PERSON_NAME] [PERSON_NAME]" at bounding box center [492, 216] width 614 height 20
click at [185, 206] on select "Select Item... [PERSON_NAME] [PERSON_NAME] [PERSON_NAME]" at bounding box center [492, 216] width 614 height 20
select select "4bf9213e-c266-4258-8e9b-d5f6a07002fa"
click at [206, 275] on div at bounding box center [229, 270] width 88 height 20
select select "8"
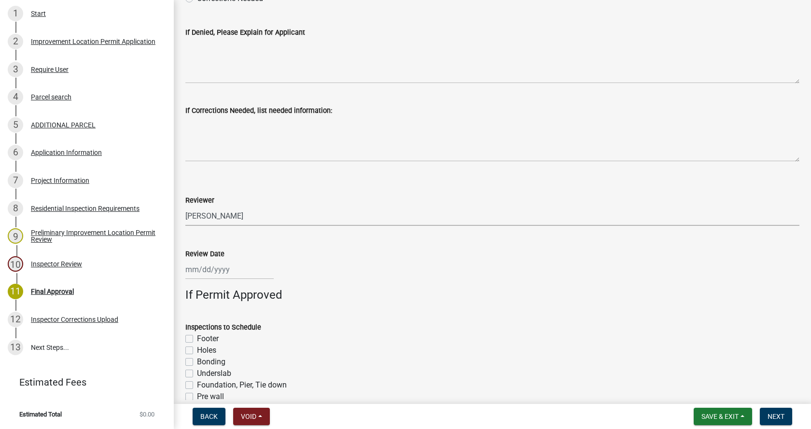
select select "2025"
click at [211, 217] on div "19" at bounding box center [210, 217] width 15 height 15
type input "[DATE]"
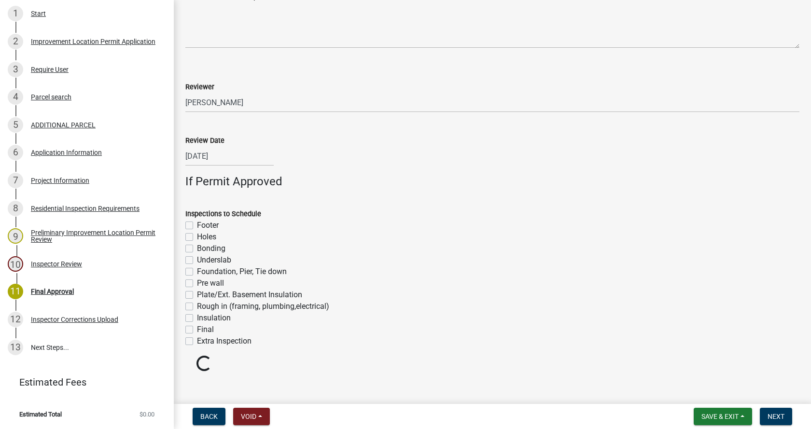
scroll to position [558, 0]
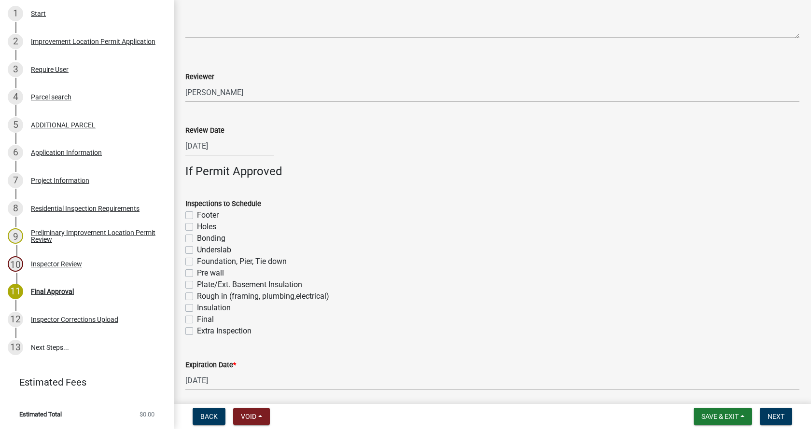
click at [197, 217] on label "Footer" at bounding box center [208, 215] width 22 height 12
click at [197, 216] on input "Footer" at bounding box center [200, 212] width 6 height 6
checkbox input "true"
checkbox input "false"
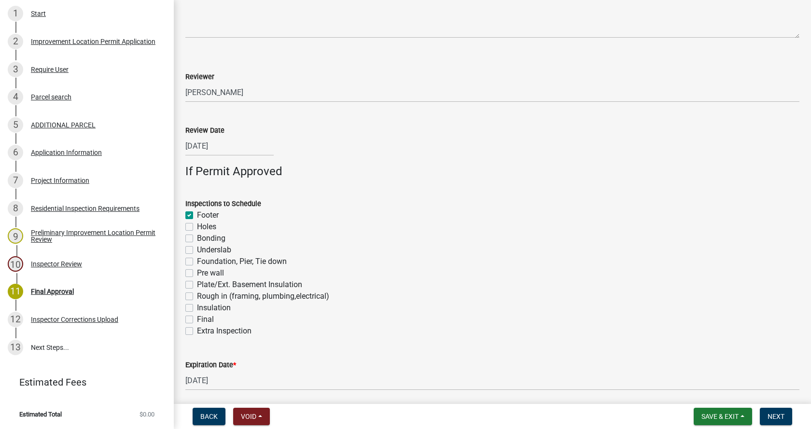
checkbox input "false"
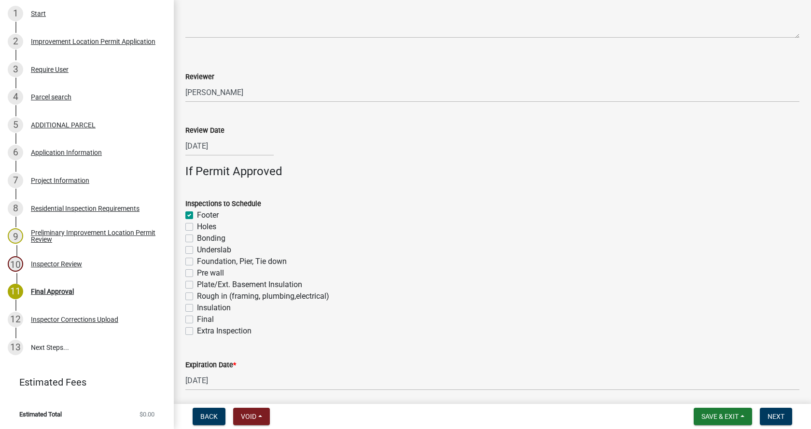
checkbox input "false"
click at [197, 260] on label "Foundation, Pier, Tie down" at bounding box center [242, 262] width 90 height 12
click at [197, 260] on input "Foundation, Pier, Tie down" at bounding box center [200, 259] width 6 height 6
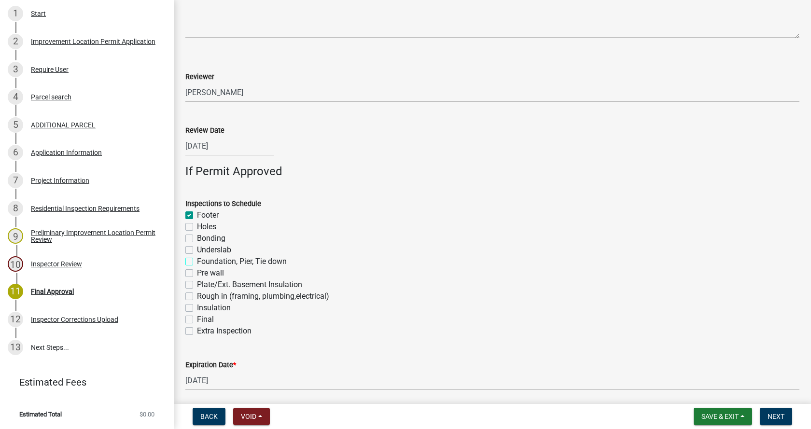
checkbox input "true"
checkbox input "false"
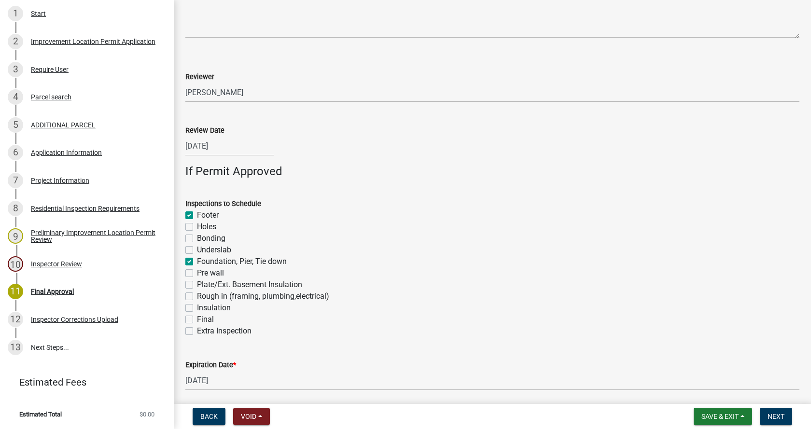
checkbox input "true"
checkbox input "false"
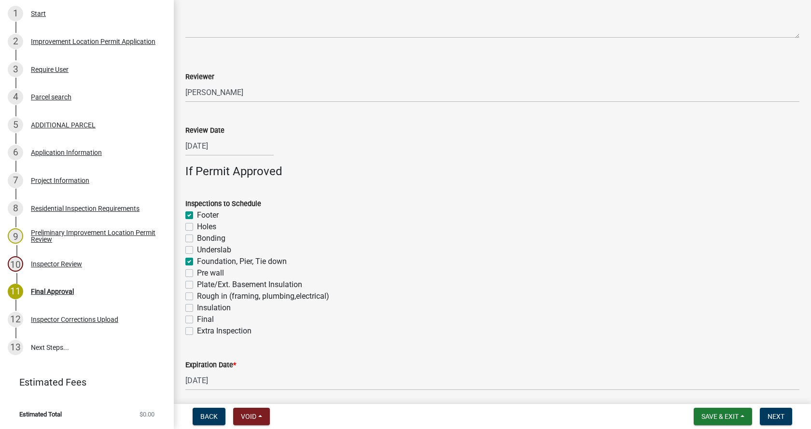
checkbox input "false"
click at [197, 297] on label "Rough in (framing, plumbing,electrical)" at bounding box center [263, 296] width 132 height 12
click at [197, 297] on input "Rough in (framing, plumbing,electrical)" at bounding box center [200, 293] width 6 height 6
checkbox input "true"
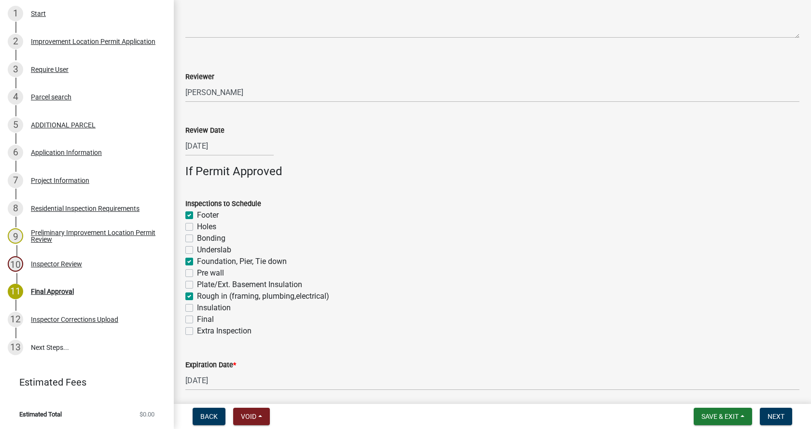
checkbox input "true"
checkbox input "false"
checkbox input "true"
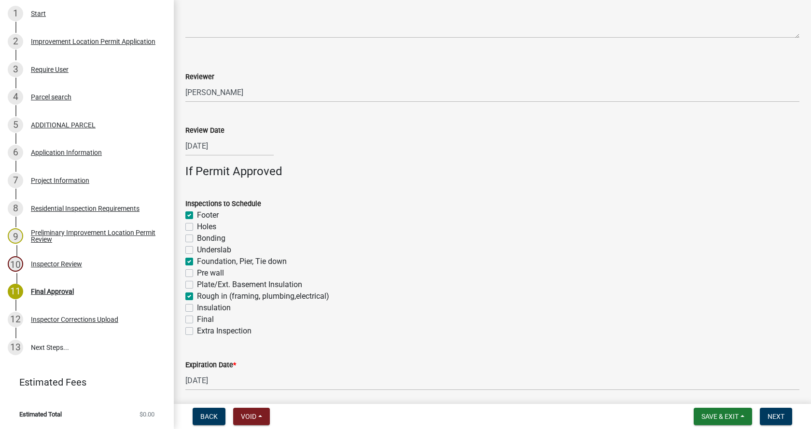
checkbox input "false"
checkbox input "true"
checkbox input "false"
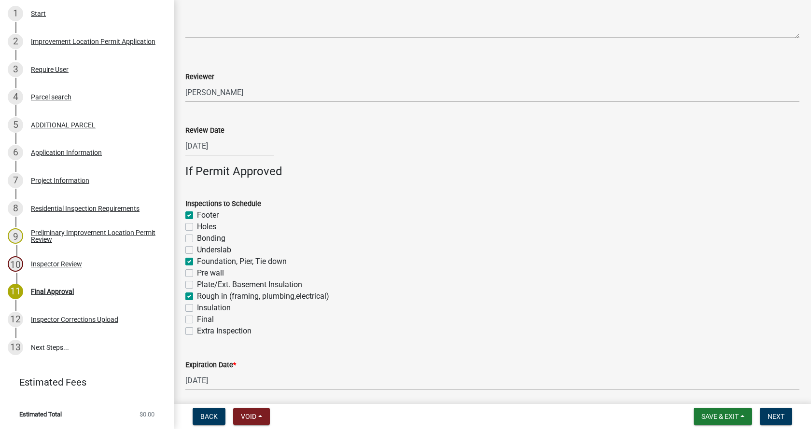
checkbox input "false"
click at [197, 307] on label "Insulation" at bounding box center [214, 308] width 34 height 12
click at [197, 307] on input "Insulation" at bounding box center [200, 305] width 6 height 6
checkbox input "true"
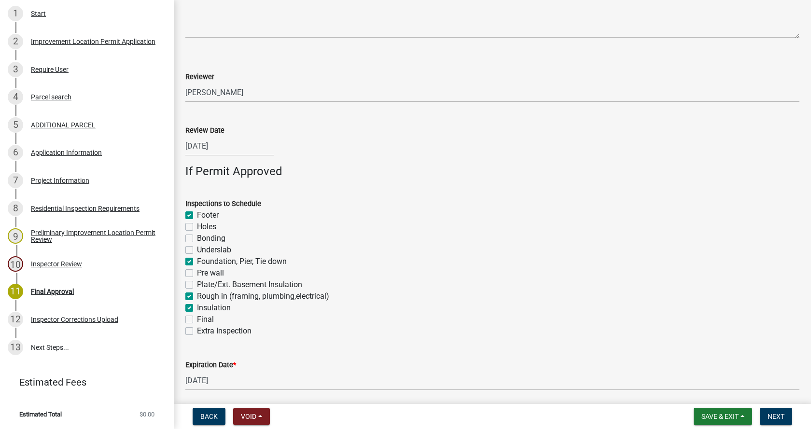
checkbox input "false"
checkbox input "true"
checkbox input "false"
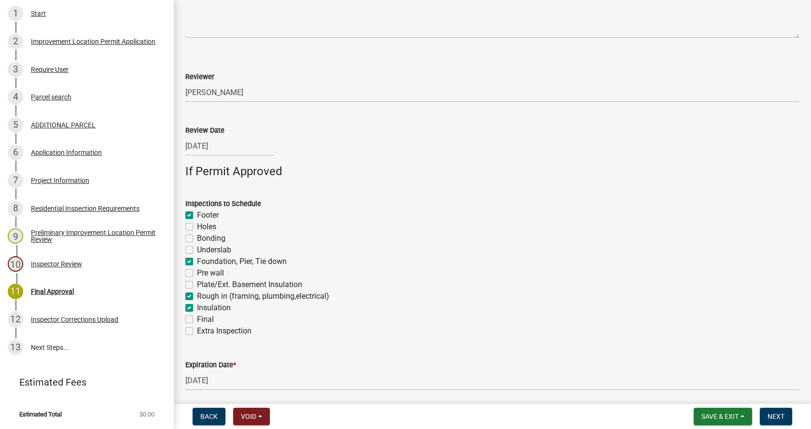
checkbox input "false"
checkbox input "true"
checkbox input "false"
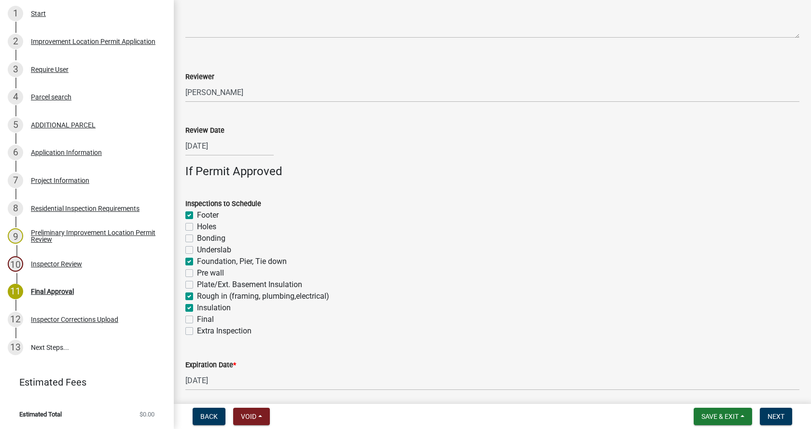
click at [197, 318] on label "Final" at bounding box center [205, 320] width 17 height 12
click at [197, 318] on input "Final" at bounding box center [200, 317] width 6 height 6
checkbox input "true"
checkbox input "false"
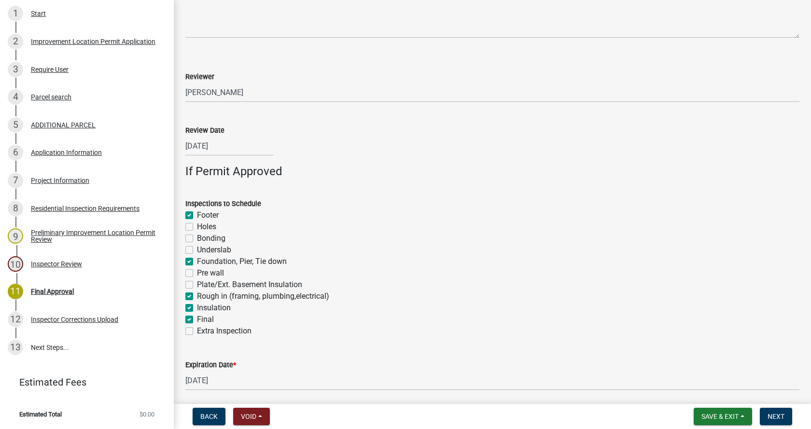
checkbox input "false"
checkbox input "true"
checkbox input "false"
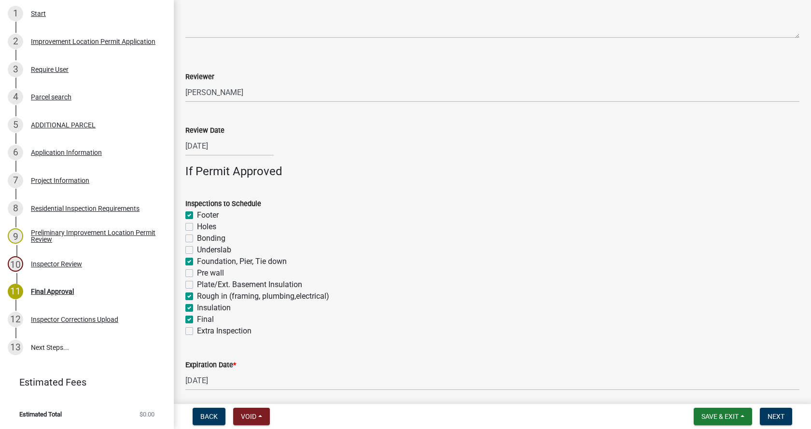
checkbox input "true"
checkbox input "false"
click at [775, 417] on span "Next" at bounding box center [775, 417] width 17 height 8
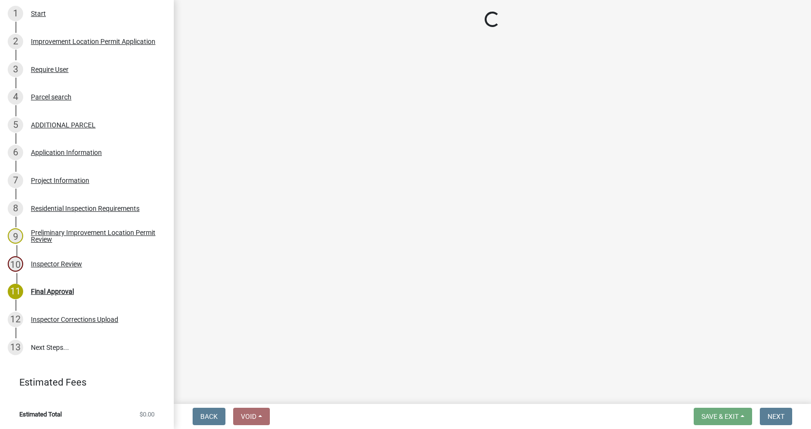
scroll to position [381, 0]
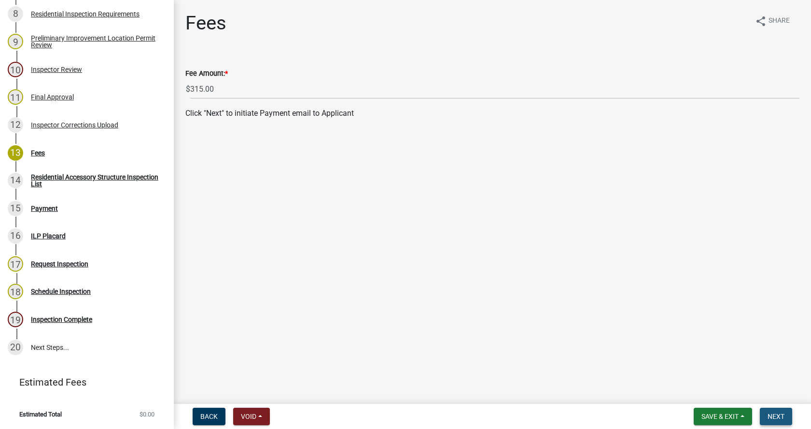
click at [774, 414] on span "Next" at bounding box center [775, 417] width 17 height 8
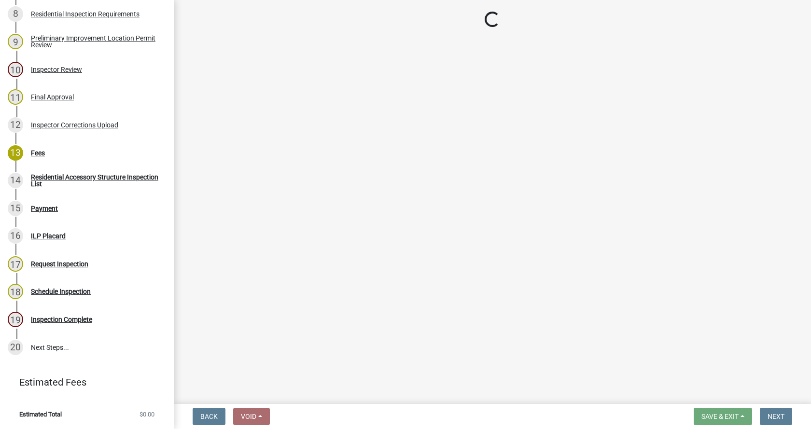
select select "3: 3"
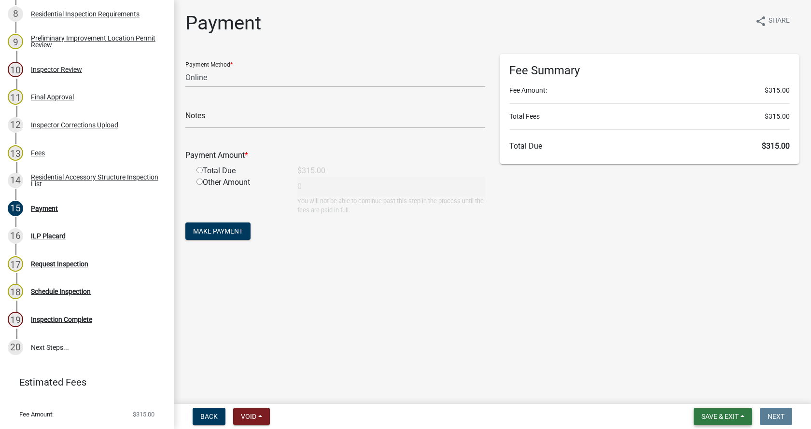
click at [743, 414] on button "Save & Exit" at bounding box center [722, 416] width 58 height 17
click at [713, 390] on button "Save & Exit" at bounding box center [713, 391] width 77 height 23
